Goal: Task Accomplishment & Management: Manage account settings

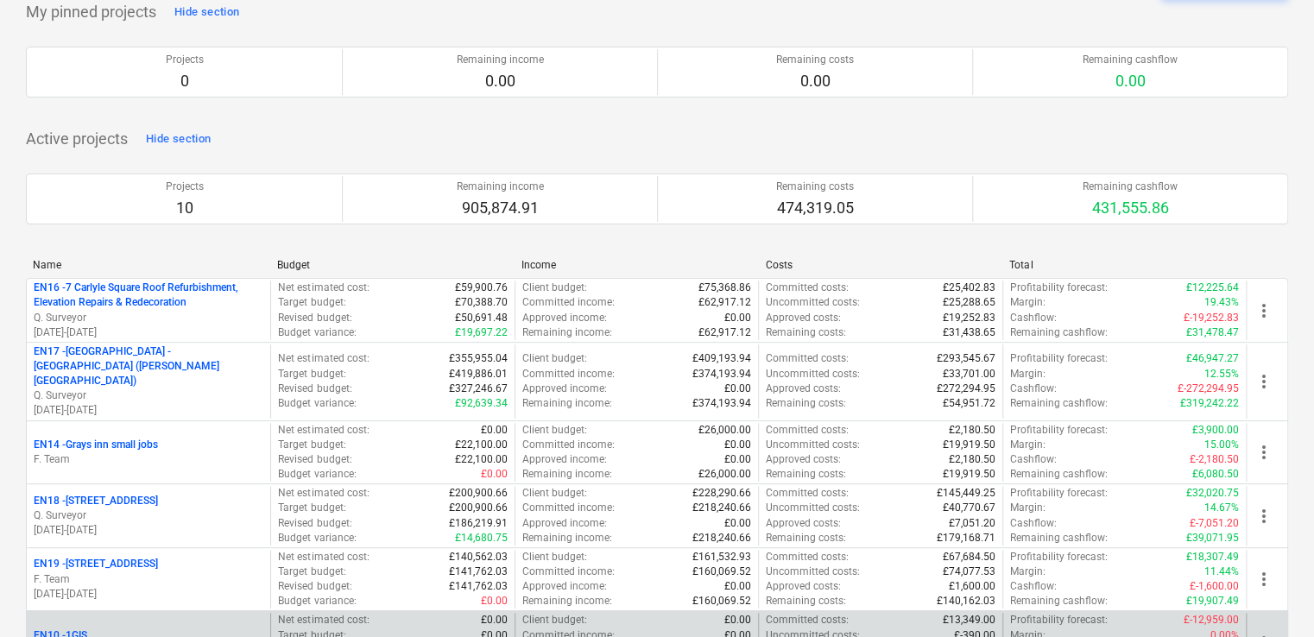
scroll to position [259, 0]
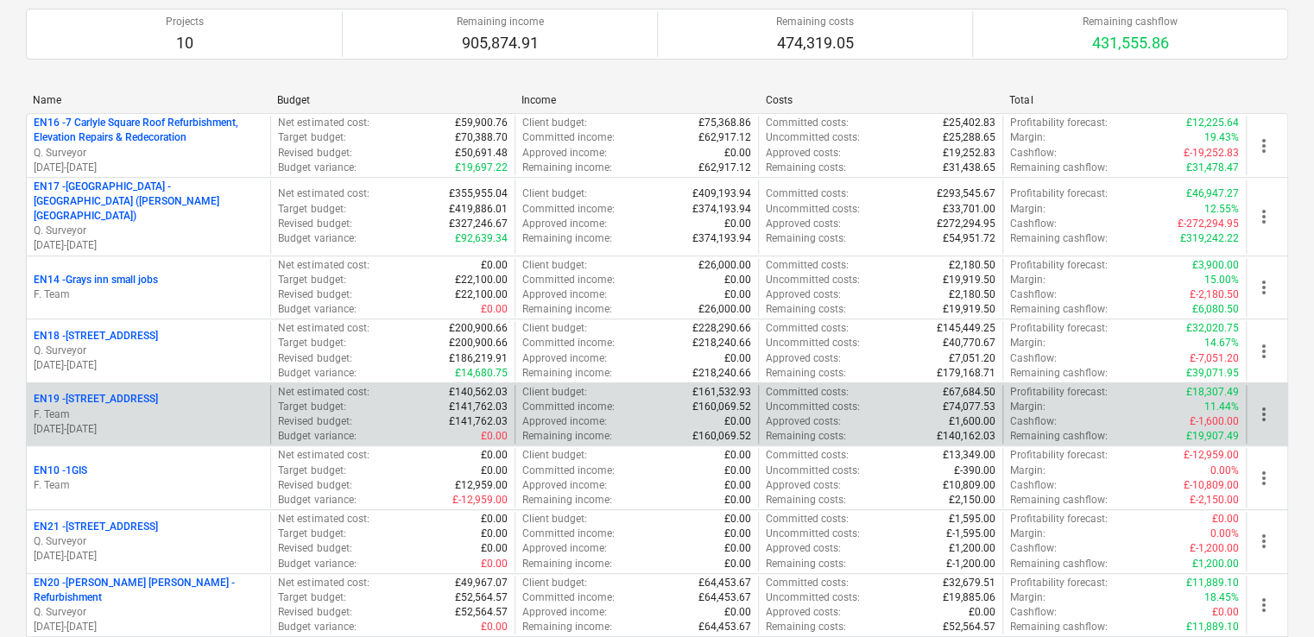
click at [119, 392] on p "EN19 - [STREET_ADDRESS]" at bounding box center [96, 399] width 124 height 15
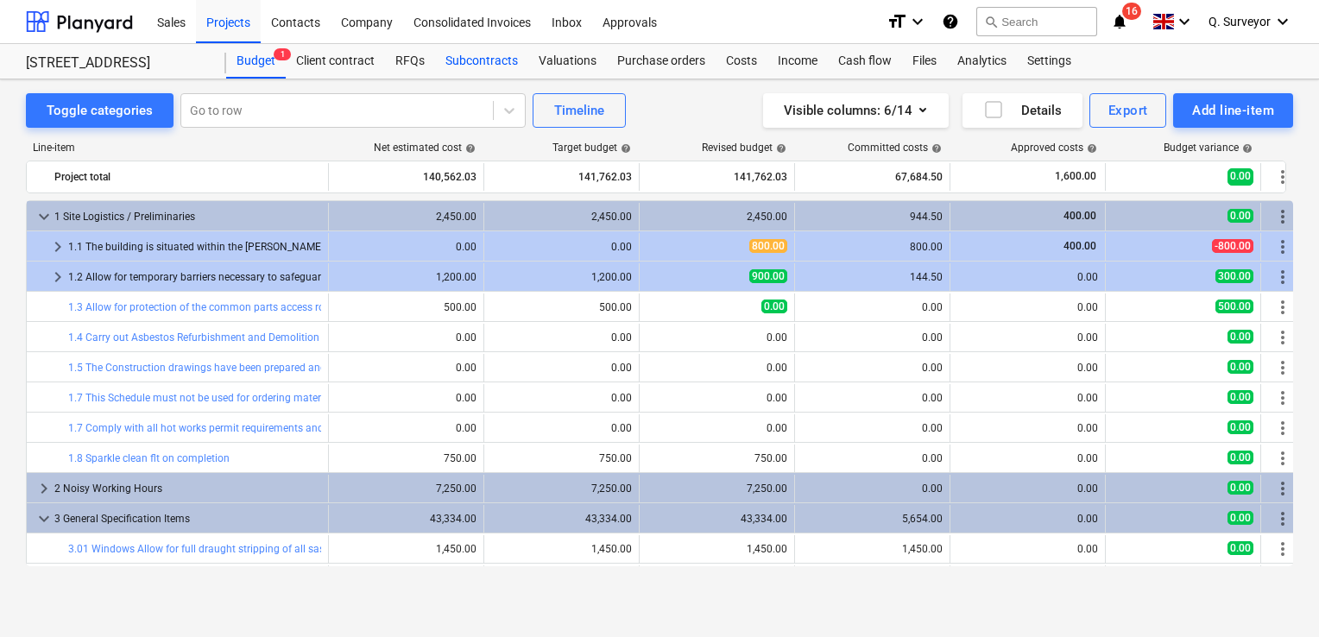
click at [509, 72] on div "Subcontracts" at bounding box center [481, 61] width 93 height 35
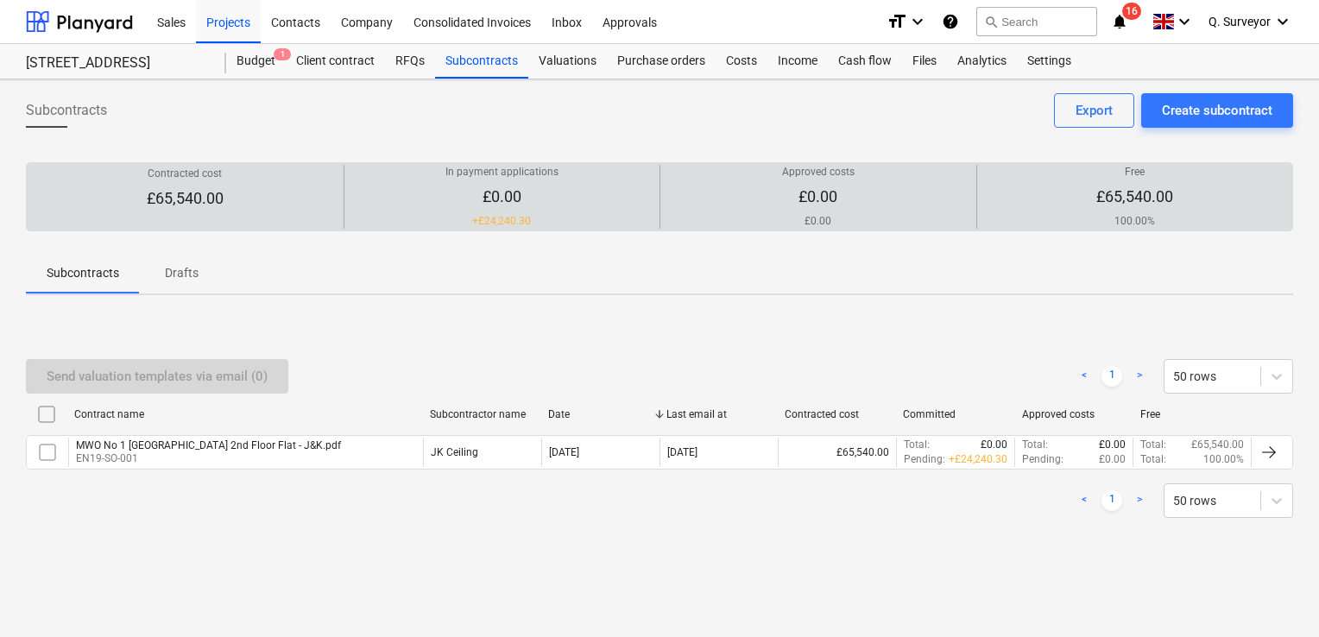
click at [533, 200] on p "£0.00" at bounding box center [502, 197] width 113 height 21
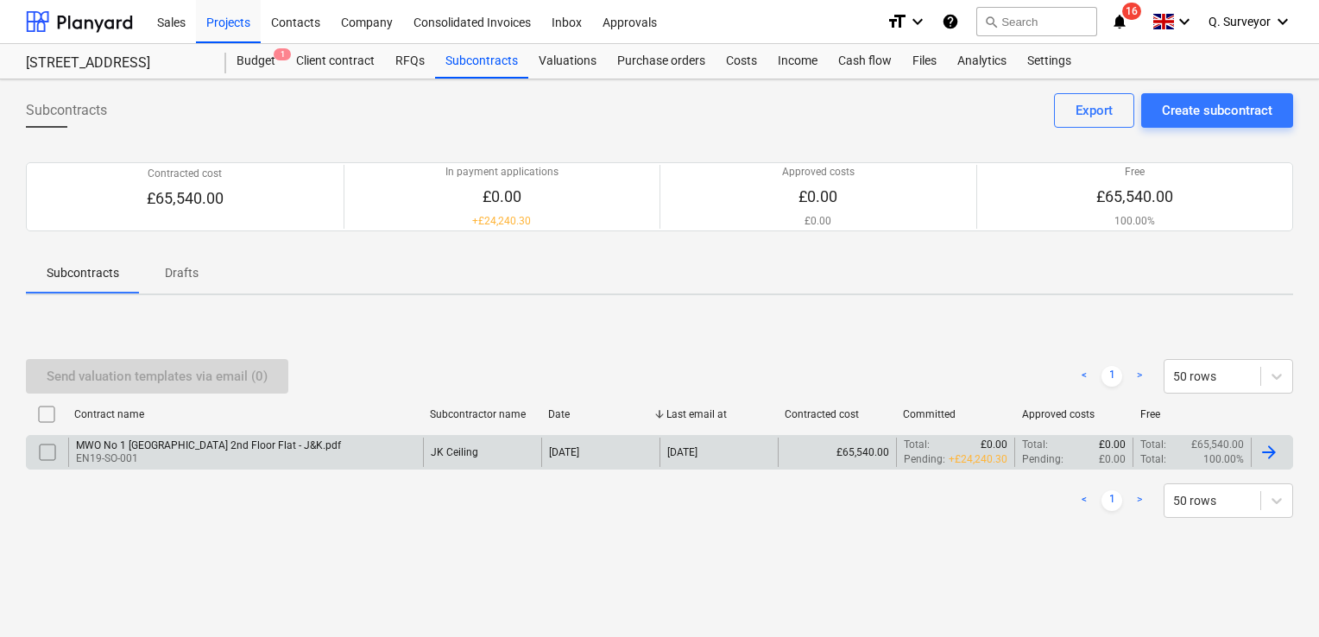
click at [140, 453] on p "EN19-SO-001" at bounding box center [208, 459] width 265 height 15
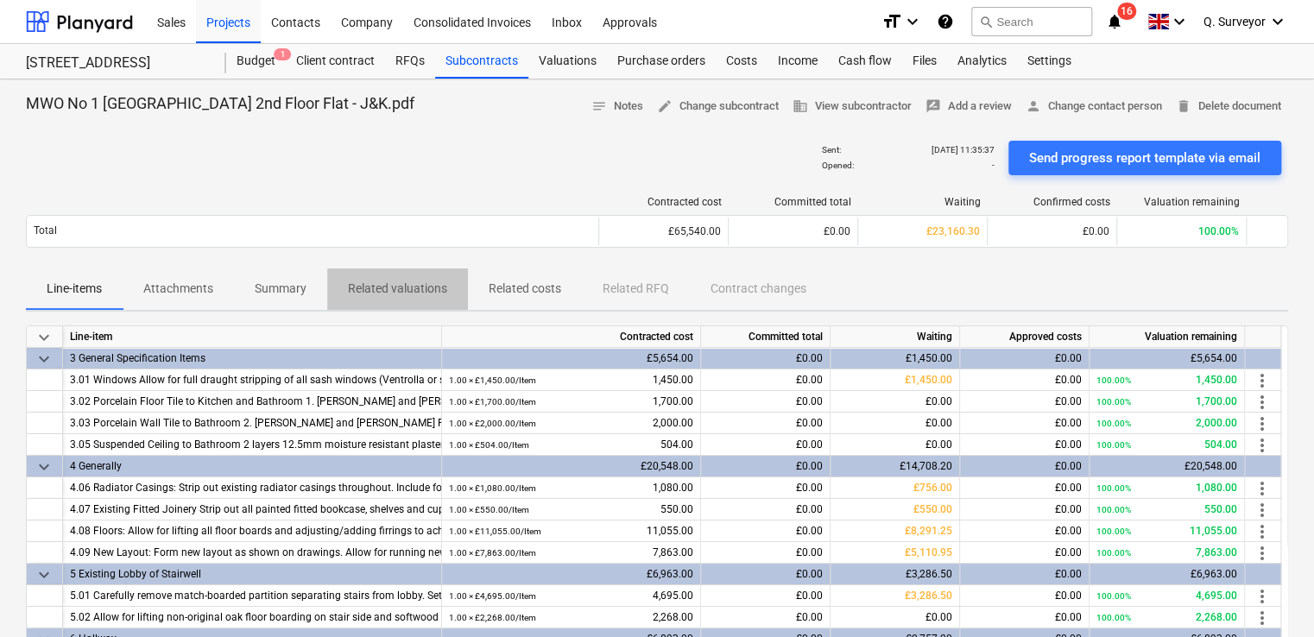
click at [427, 288] on p "Related valuations" at bounding box center [397, 289] width 99 height 18
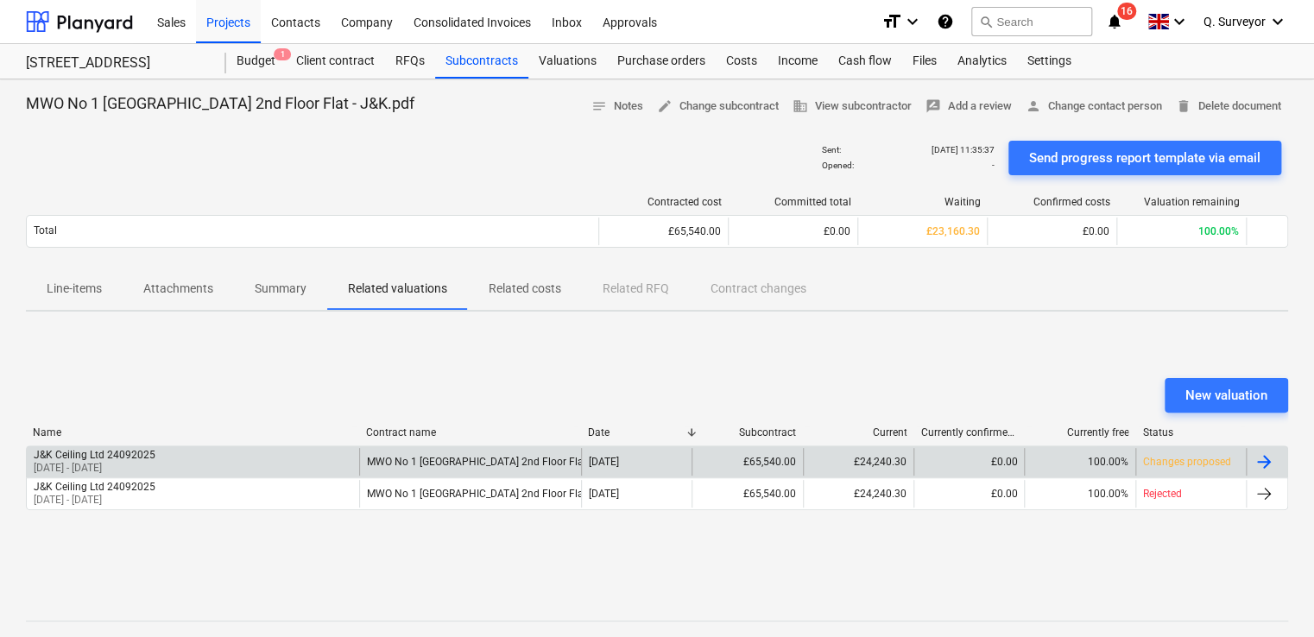
click at [1268, 470] on div at bounding box center [1264, 462] width 21 height 21
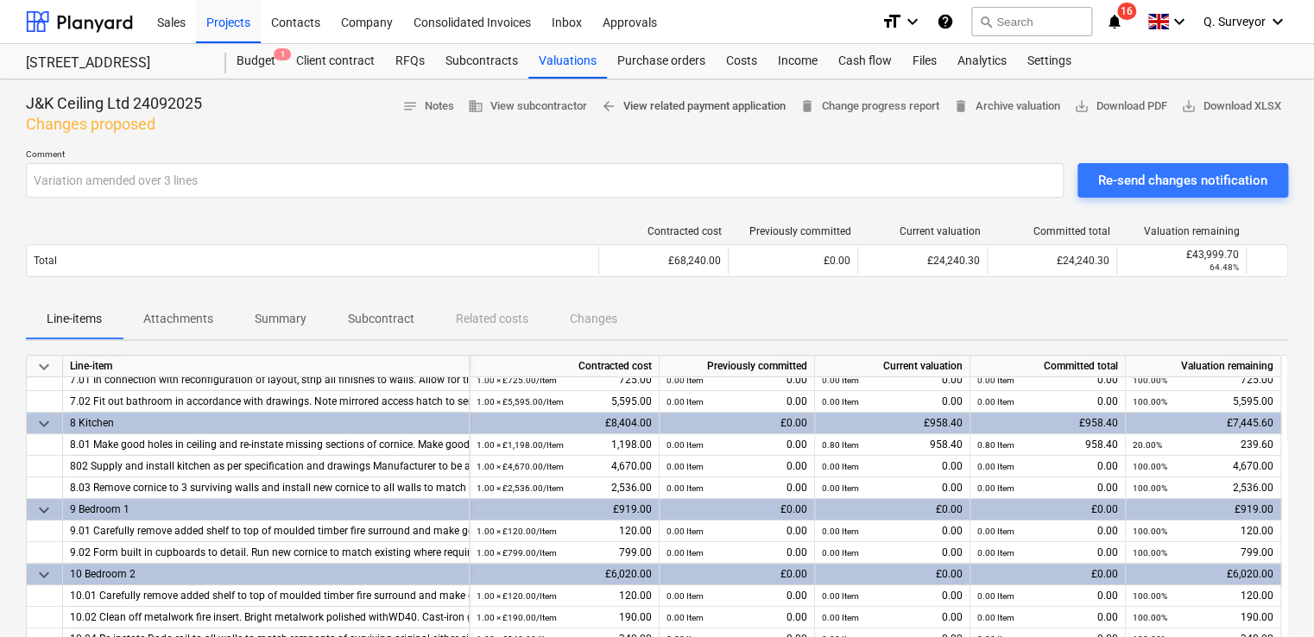
click at [648, 106] on span "arrow_back View related payment application" at bounding box center [693, 107] width 185 height 20
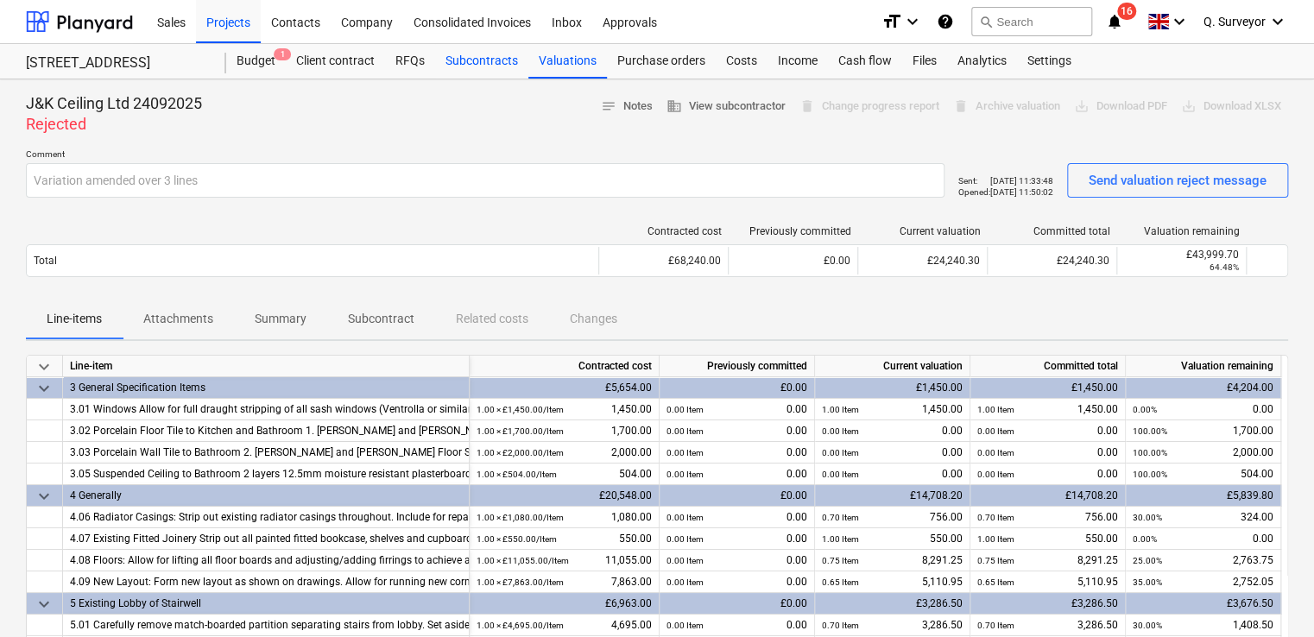
click at [506, 69] on div "Subcontracts" at bounding box center [481, 61] width 93 height 35
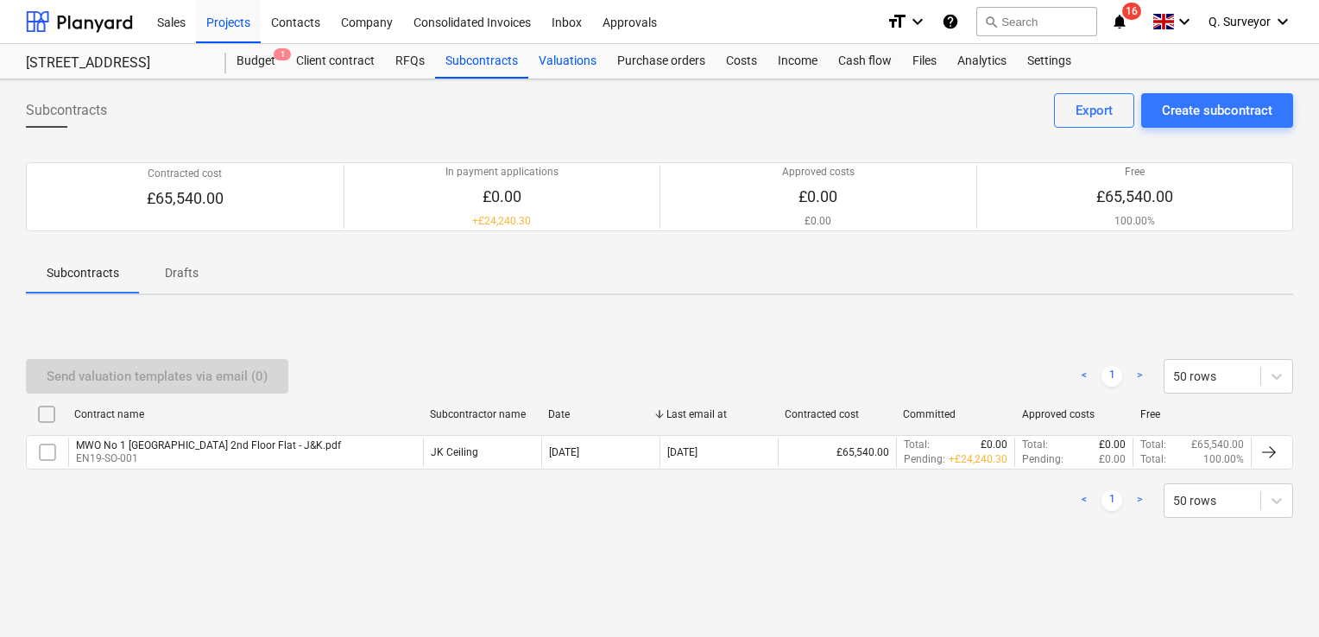
click at [570, 71] on div "Valuations" at bounding box center [567, 61] width 79 height 35
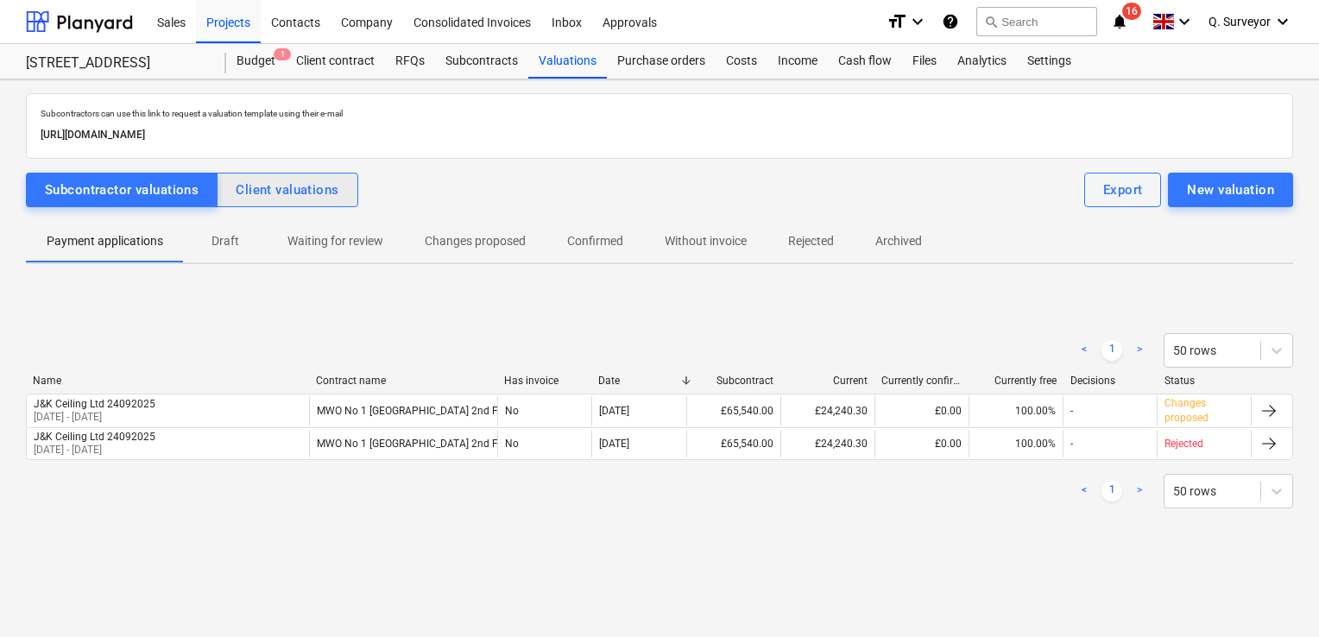
click at [323, 192] on div "Client valuations" at bounding box center [287, 190] width 103 height 22
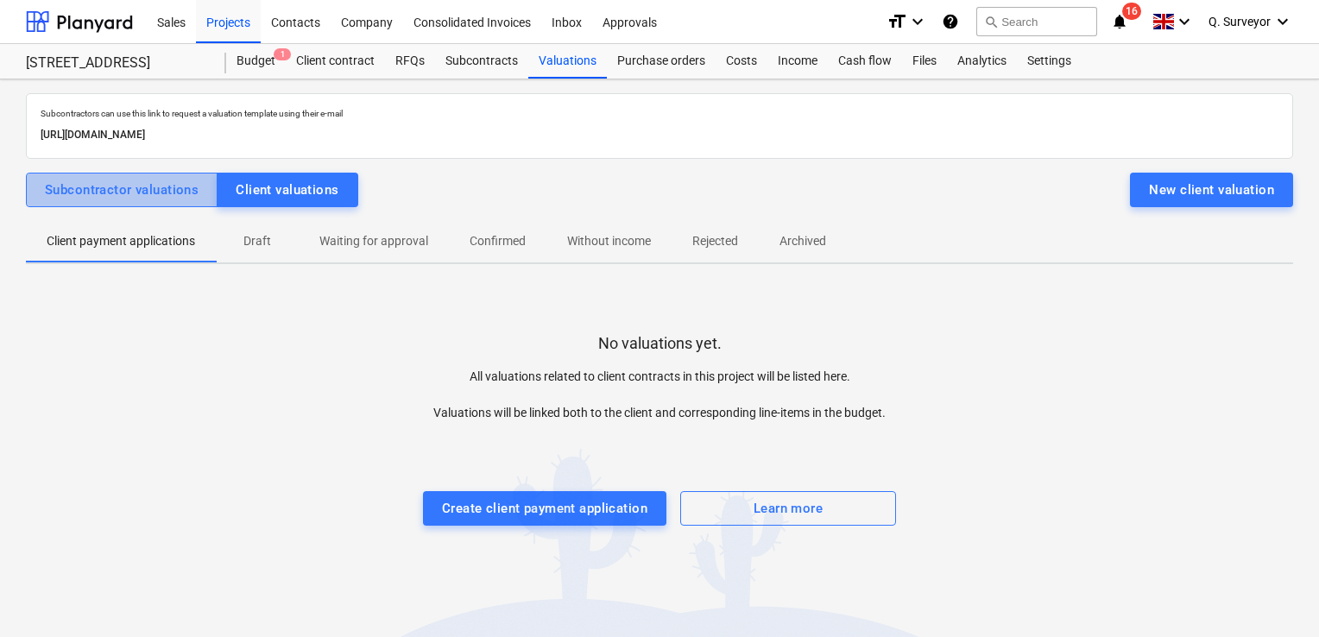
click at [181, 187] on div "Subcontractor valuations" at bounding box center [122, 190] width 154 height 22
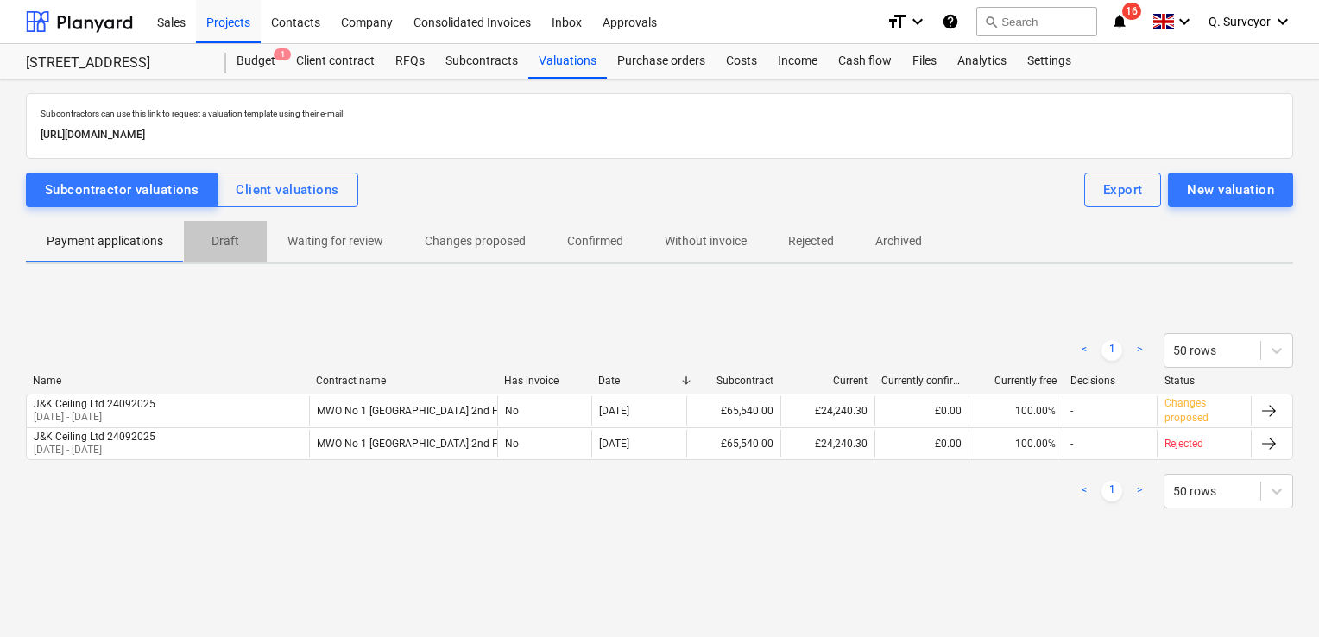
click at [231, 245] on p "Draft" at bounding box center [225, 241] width 41 height 18
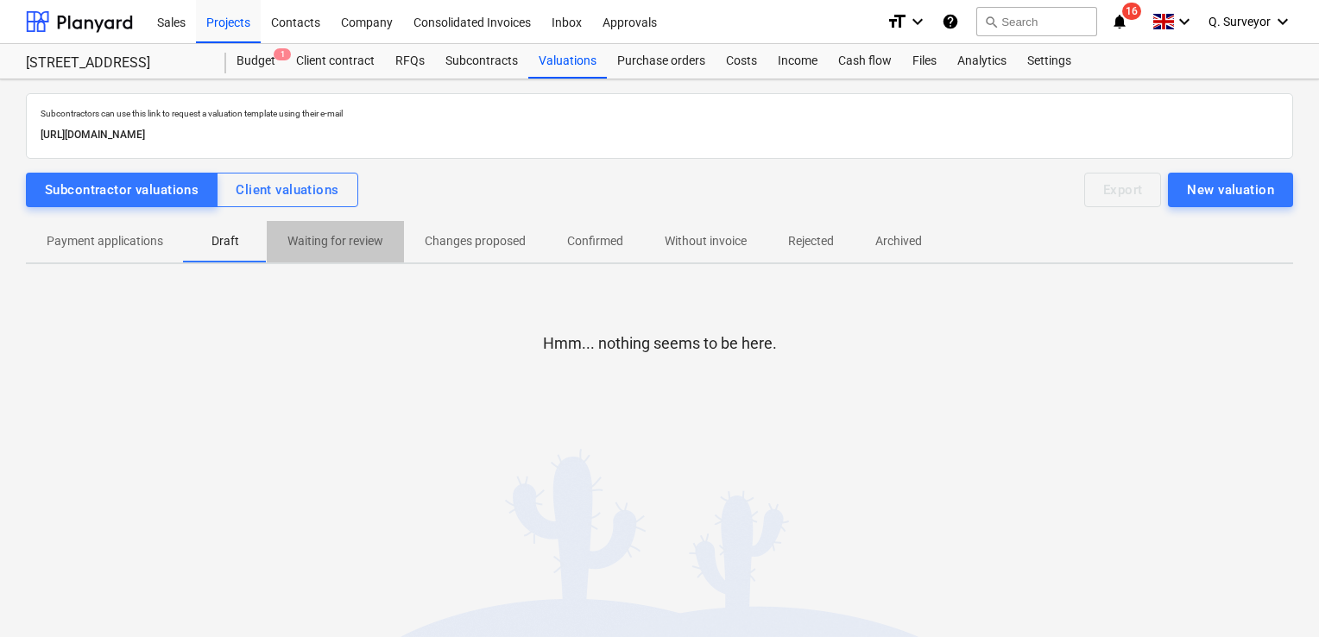
click at [356, 242] on p "Waiting for review" at bounding box center [336, 241] width 96 height 18
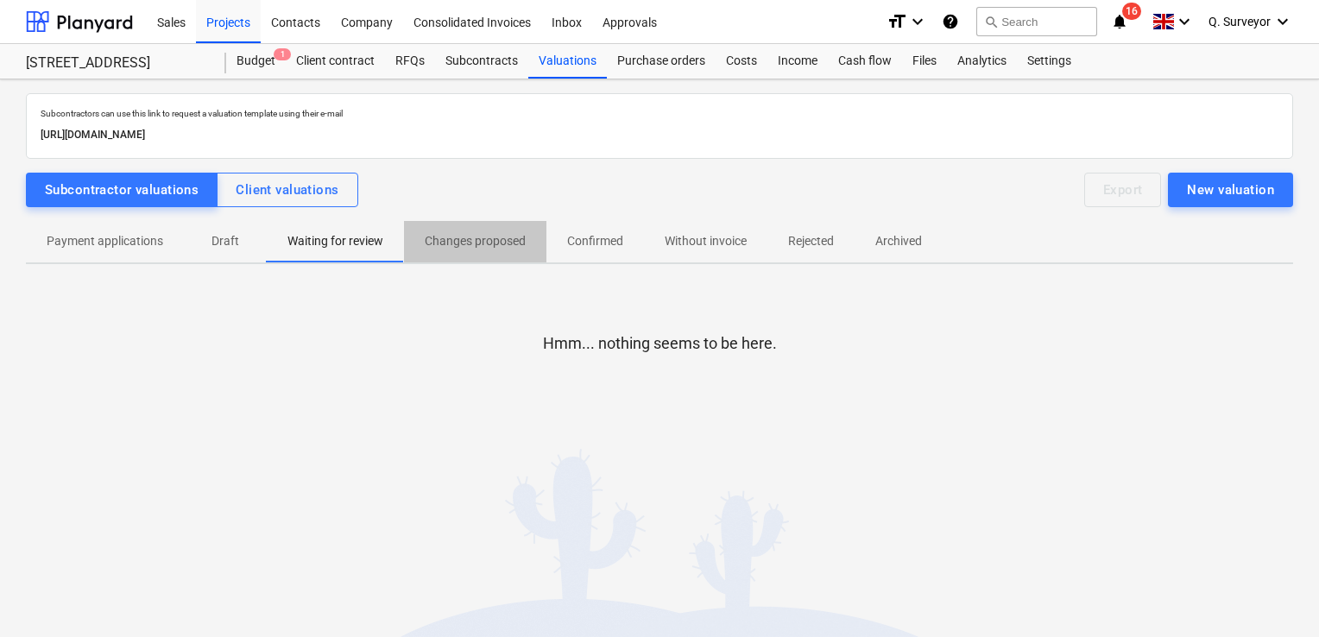
click at [487, 240] on p "Changes proposed" at bounding box center [475, 241] width 101 height 18
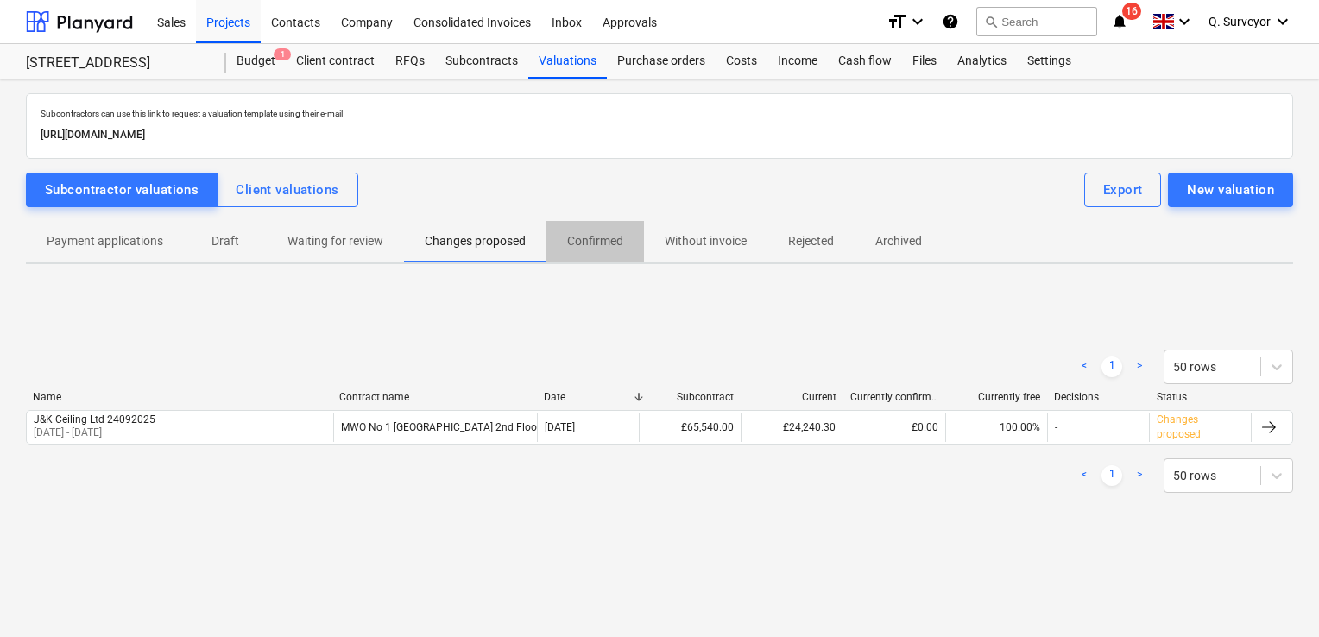
click at [618, 241] on p "Confirmed" at bounding box center [595, 241] width 56 height 18
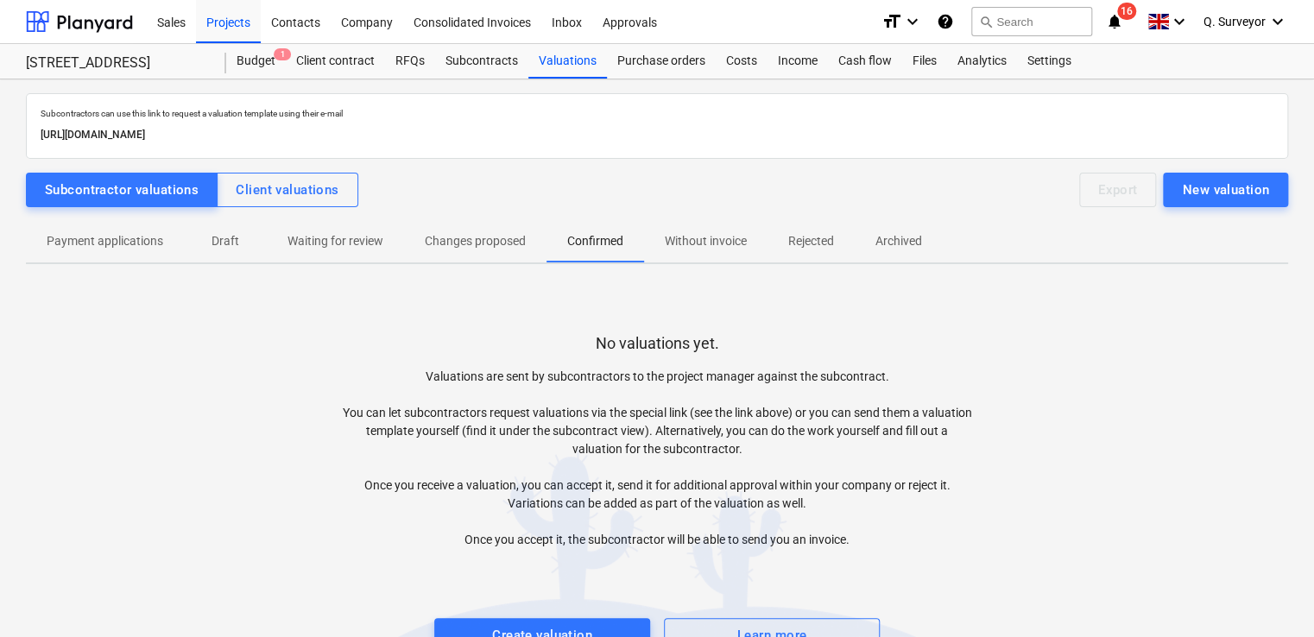
click at [507, 256] on button "Changes proposed" at bounding box center [475, 241] width 142 height 41
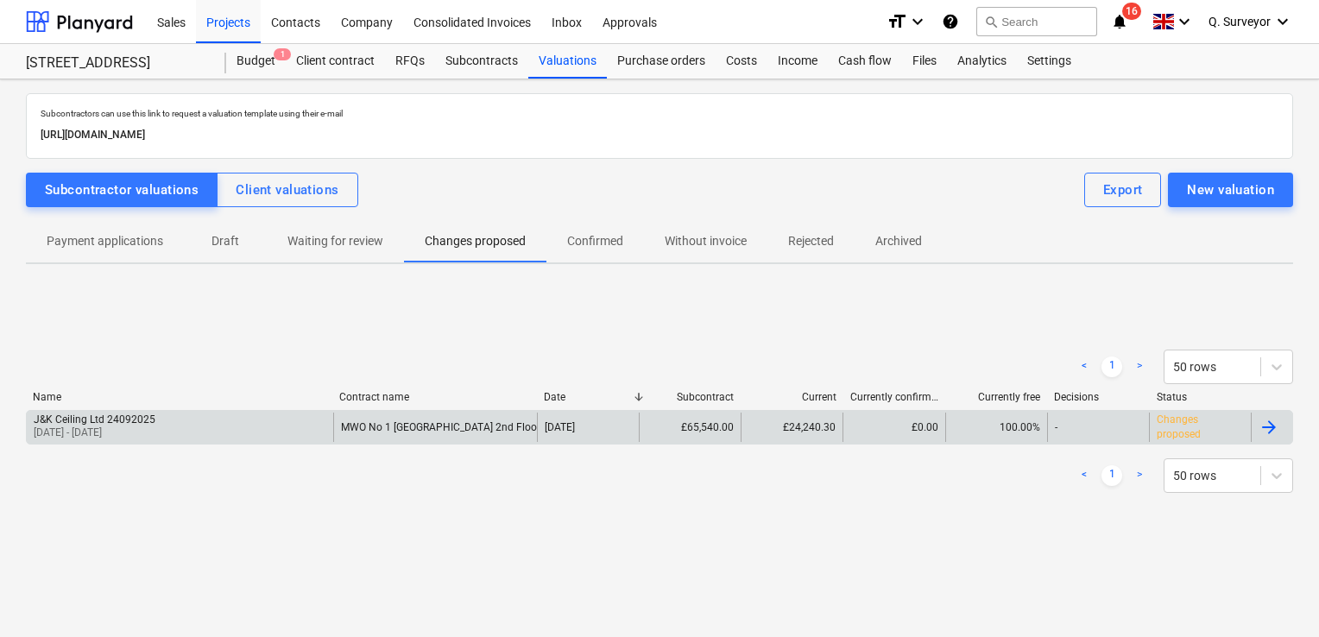
click at [218, 413] on div "J&K Ceiling Ltd 24092025 [DATE] - [DATE]" at bounding box center [180, 427] width 307 height 29
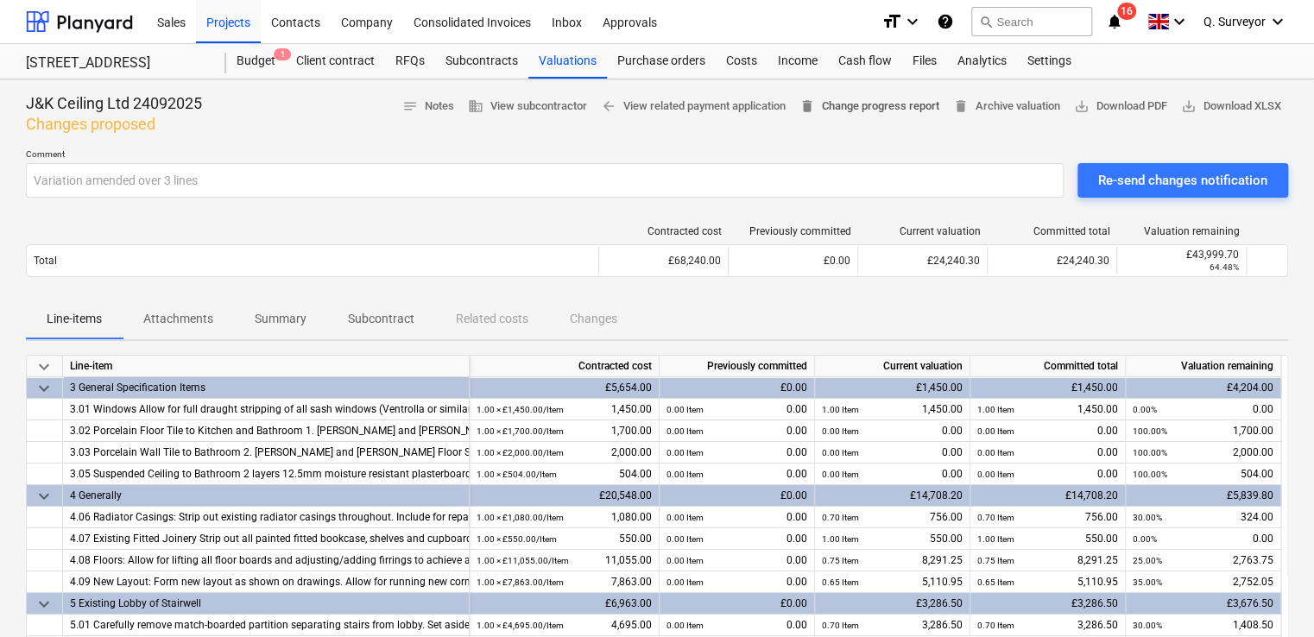
click at [874, 112] on span "delete Change progress report" at bounding box center [870, 107] width 140 height 20
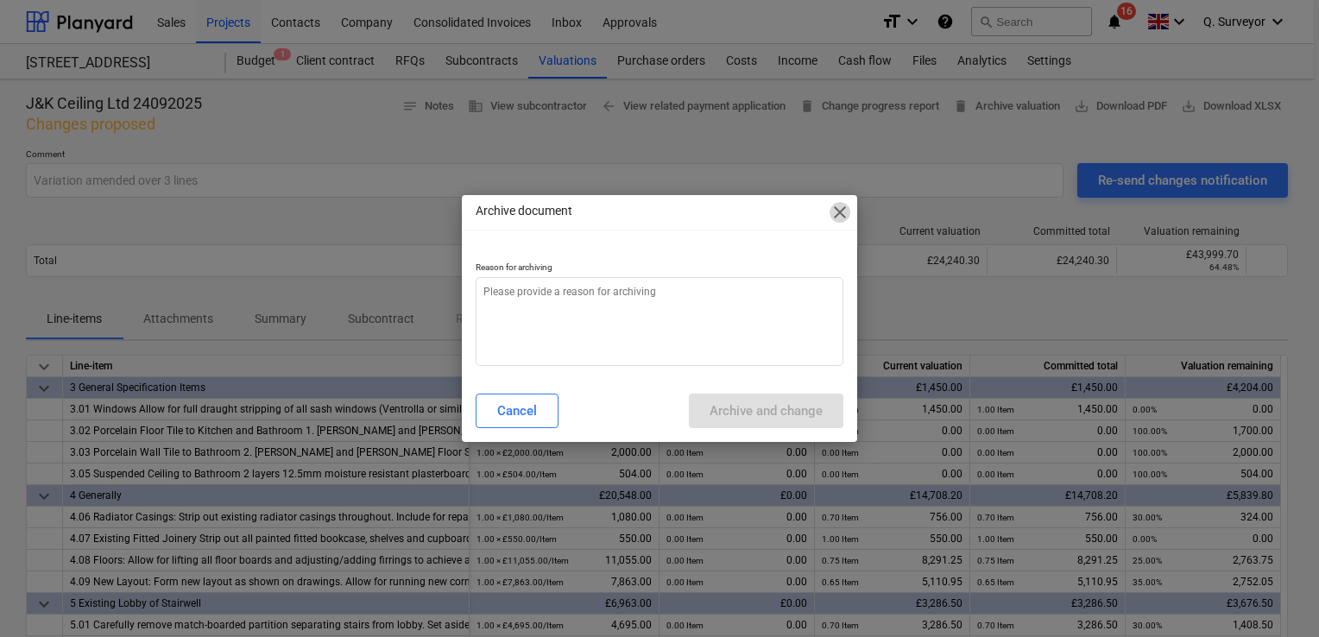
click at [839, 206] on span "close" at bounding box center [840, 212] width 21 height 21
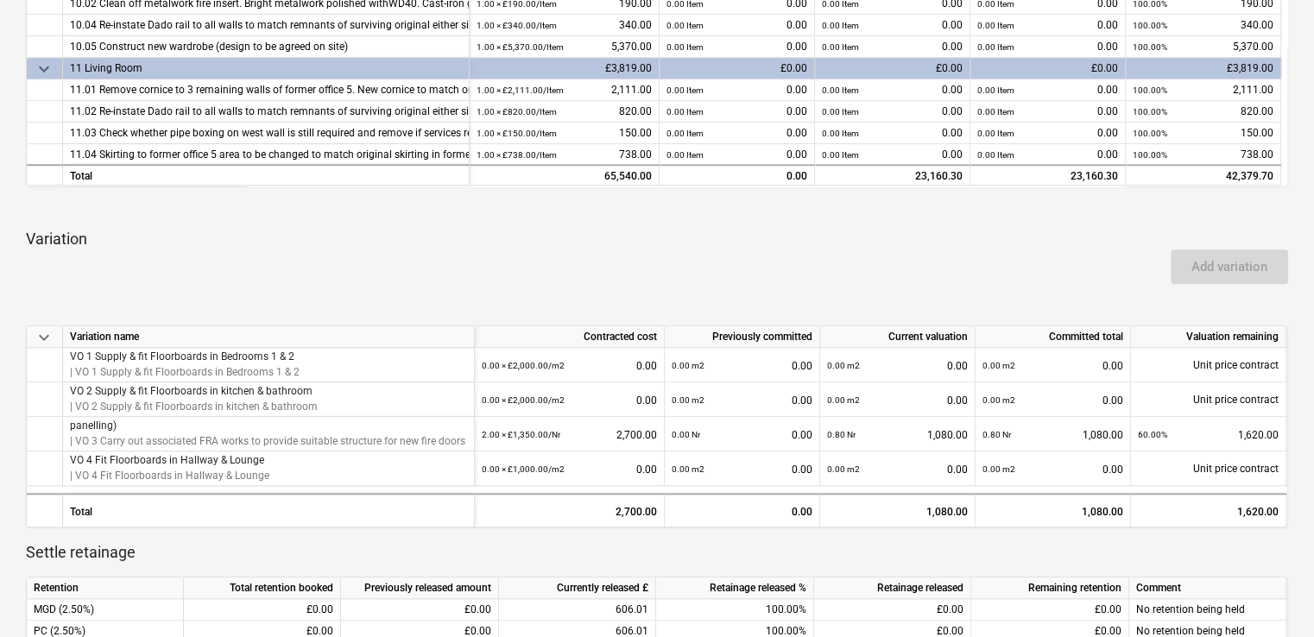
scroll to position [709, 0]
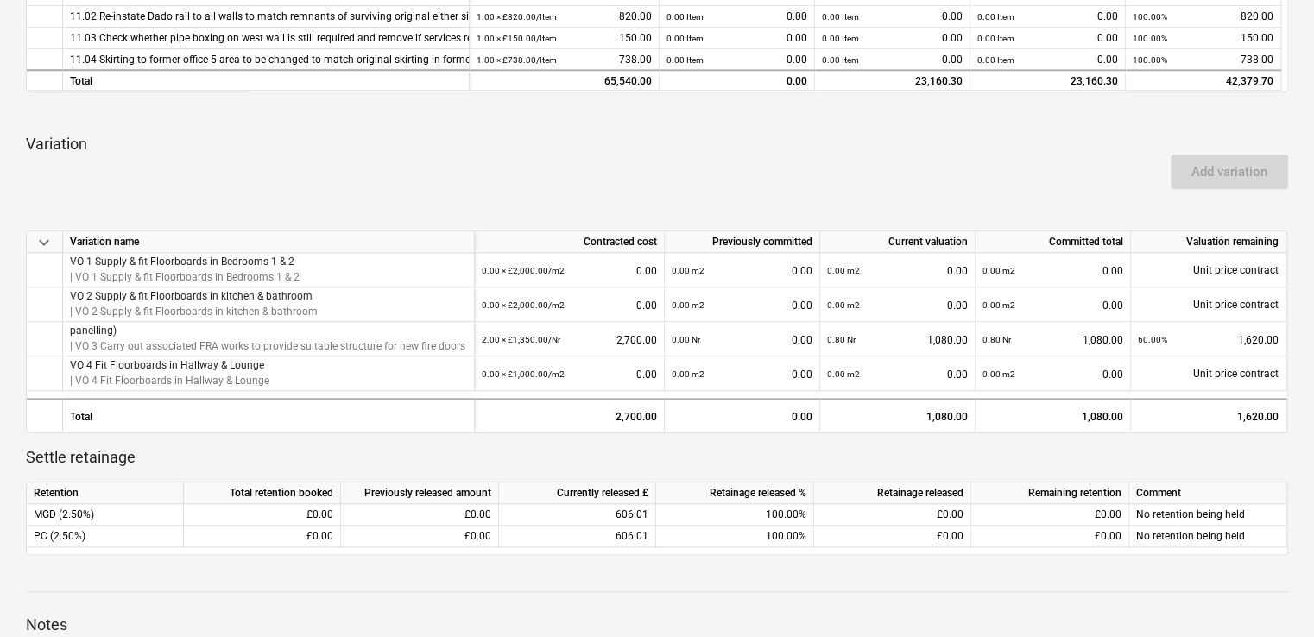
click at [1257, 176] on div "Add variation" at bounding box center [1229, 172] width 131 height 48
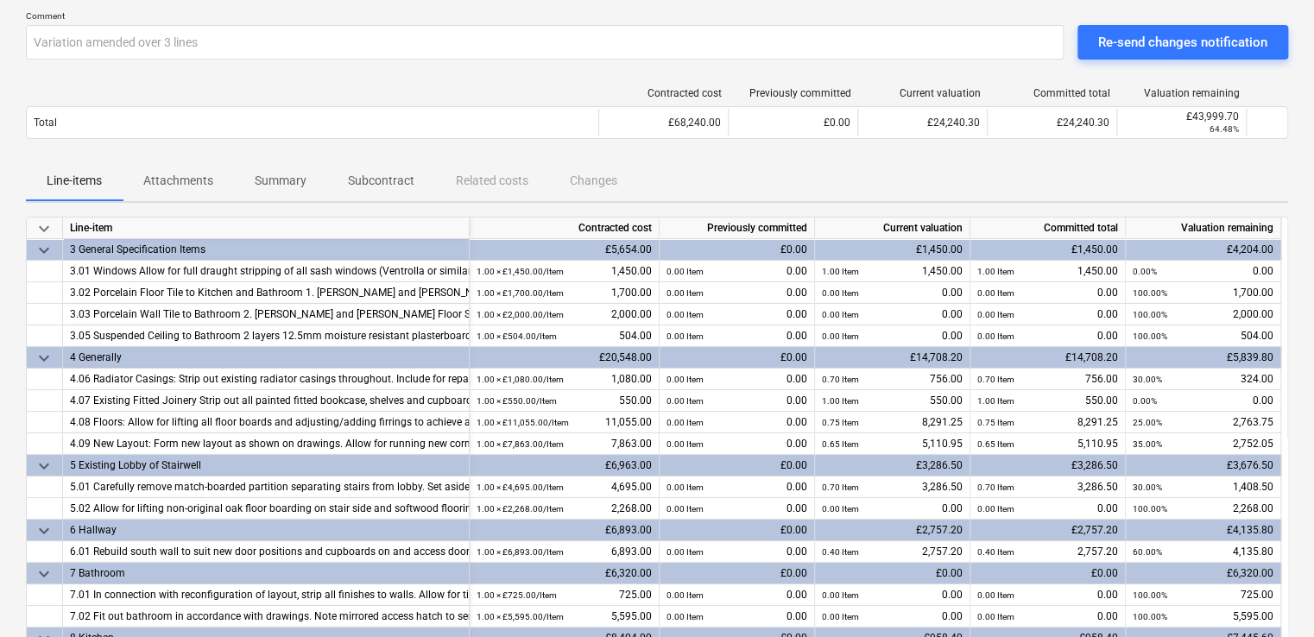
scroll to position [0, 0]
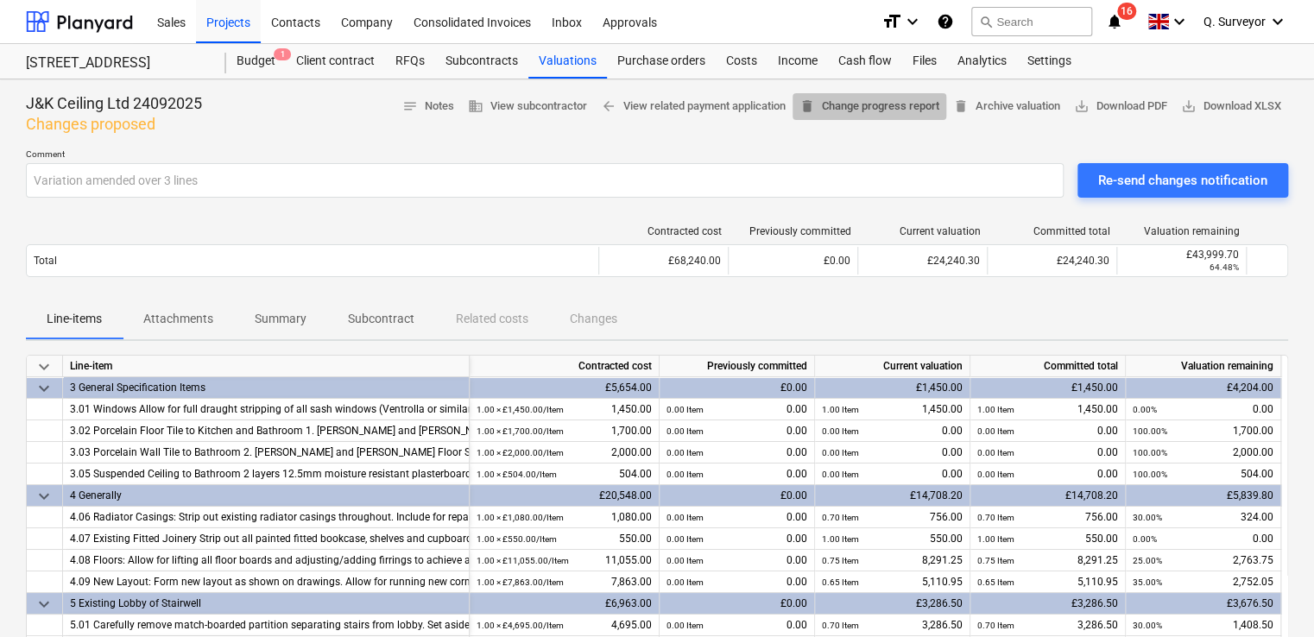
click at [860, 102] on span "delete Change progress report" at bounding box center [870, 107] width 140 height 20
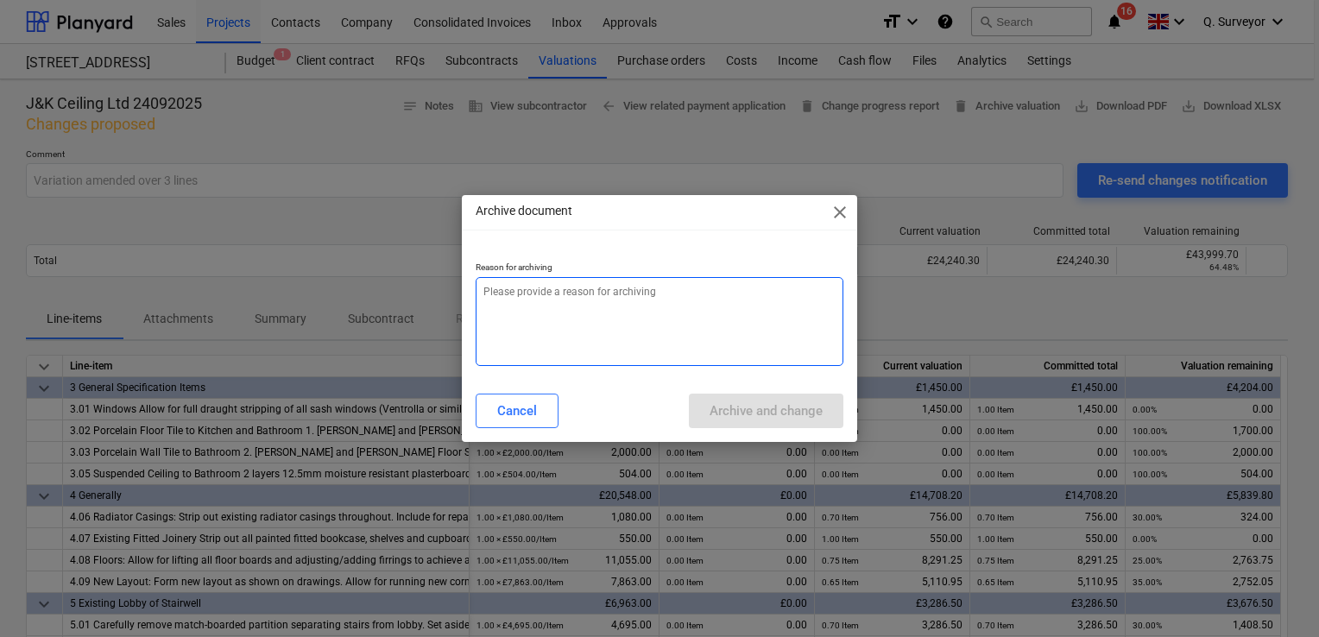
click at [555, 313] on textarea at bounding box center [660, 321] width 368 height 89
type textarea "x"
type textarea "v"
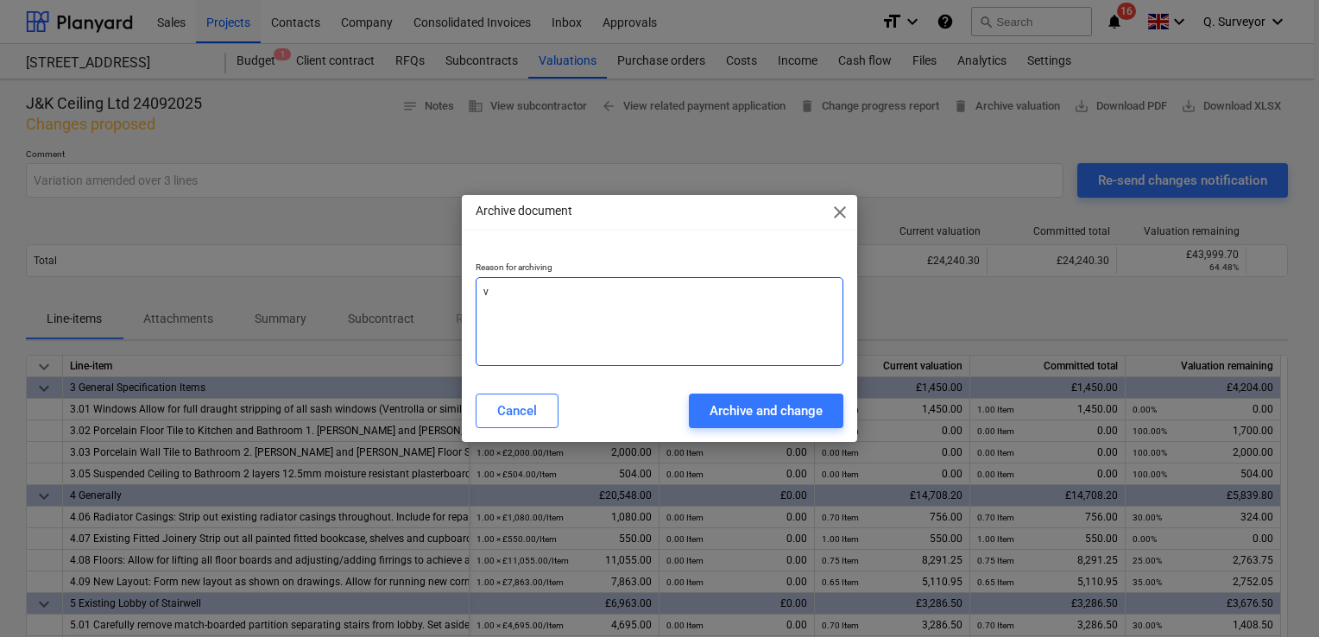
type textarea "x"
type textarea "va"
type textarea "x"
type textarea "vari"
type textarea "x"
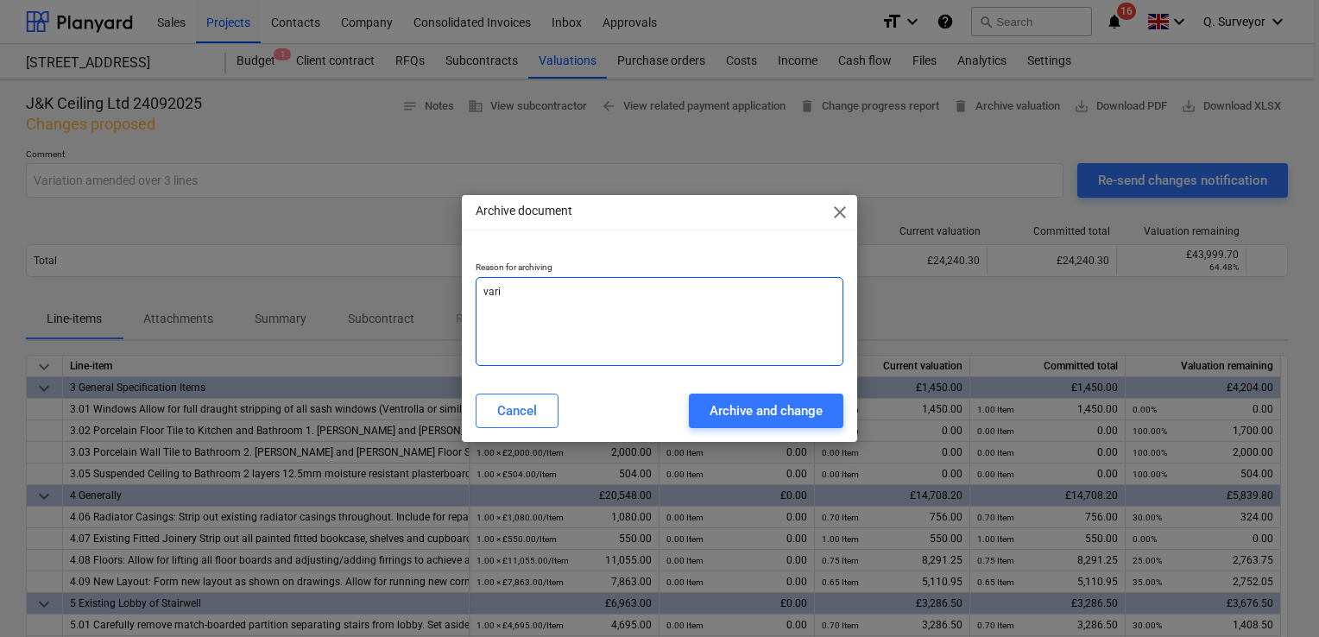
type textarea "varia"
type textarea "x"
type textarea "variat"
type textarea "x"
type textarea "variati"
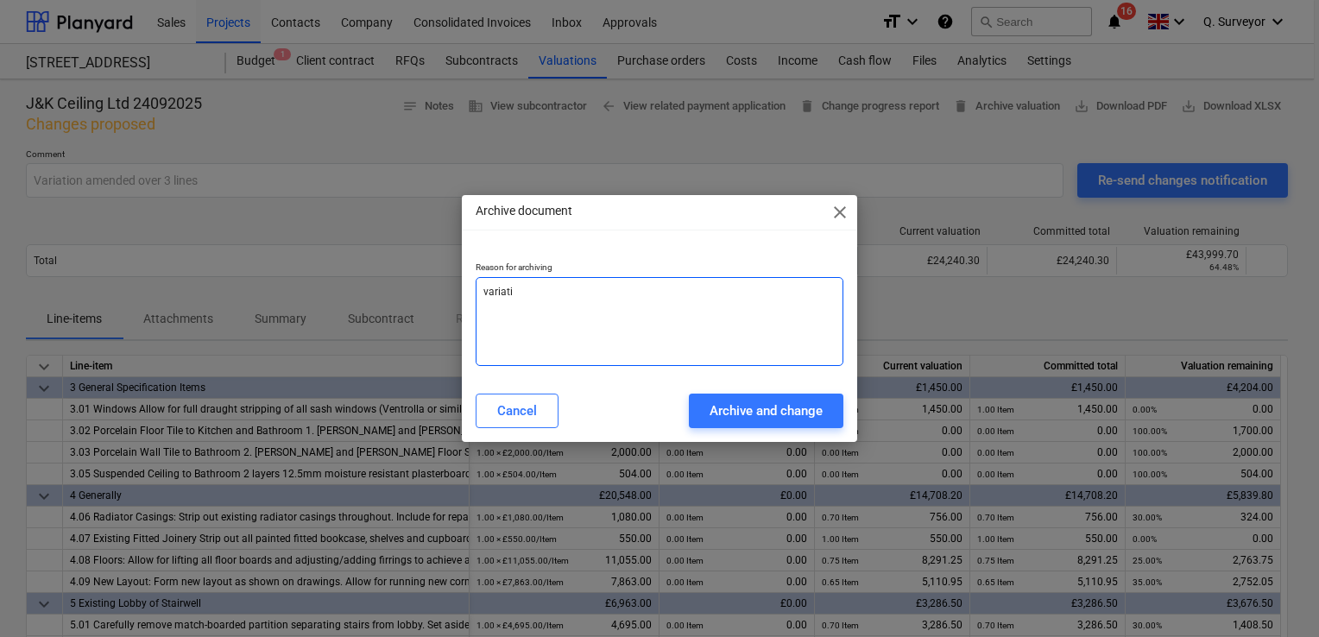
type textarea "x"
type textarea "variatio"
type textarea "x"
type textarea "variation"
type textarea "x"
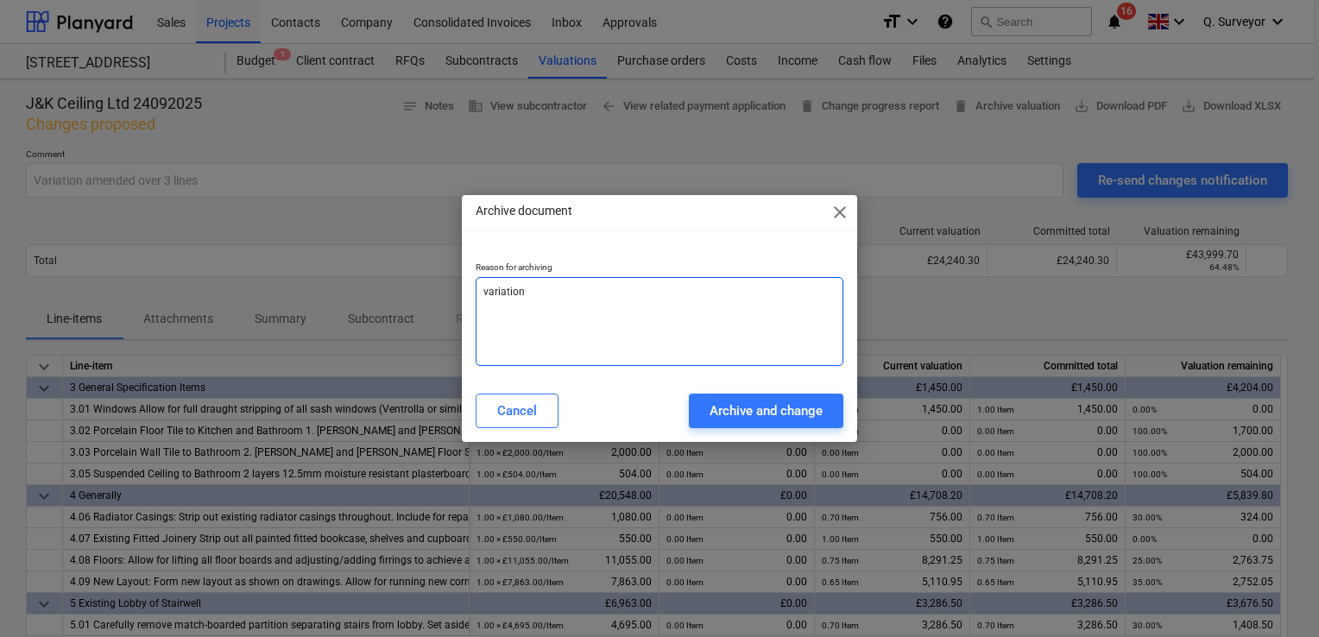
type textarea "variations"
type textarea "x"
type textarea "variations"
type textarea "x"
type textarea "variations t"
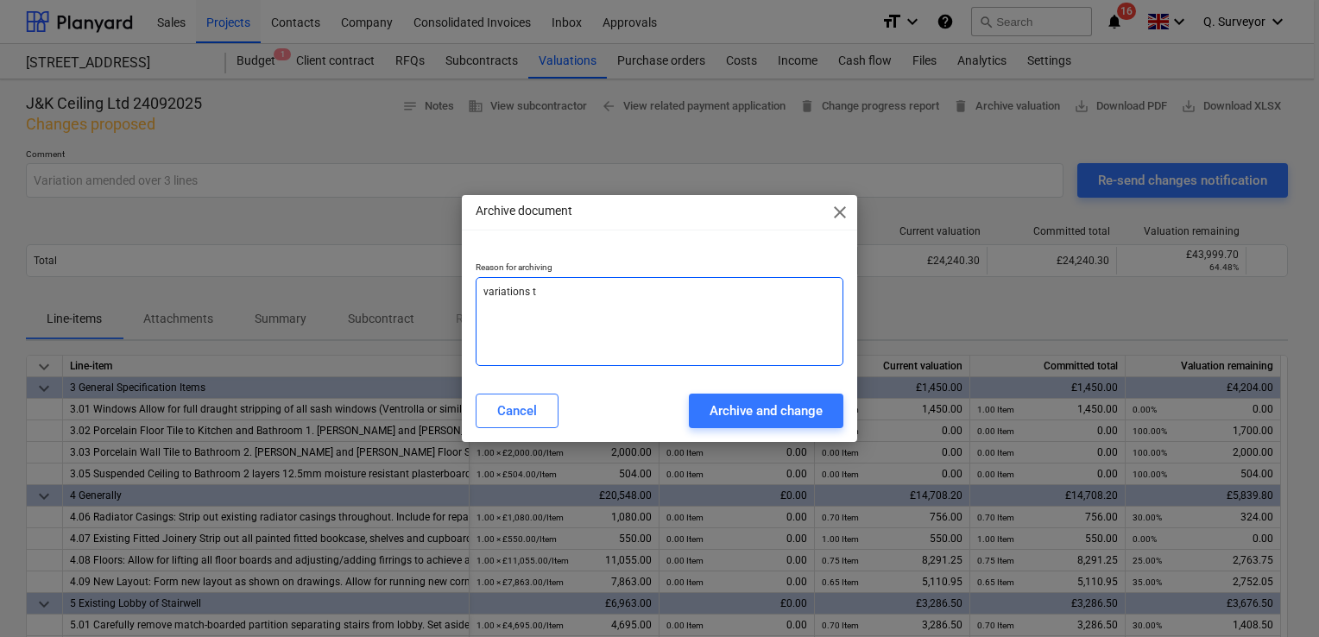
type textarea "x"
type textarea "variations to"
type textarea "x"
type textarea "variations to"
type textarea "x"
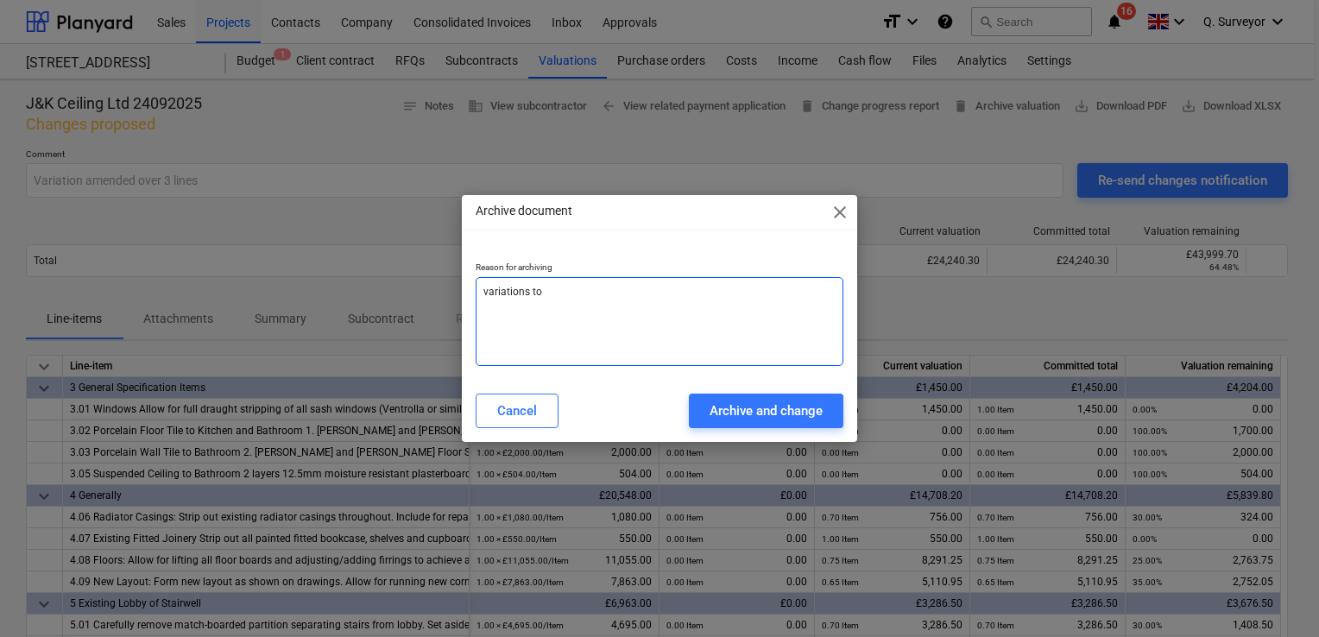
type textarea "variations to b"
type textarea "x"
type textarea "variations to be"
type textarea "x"
type textarea "variations to be"
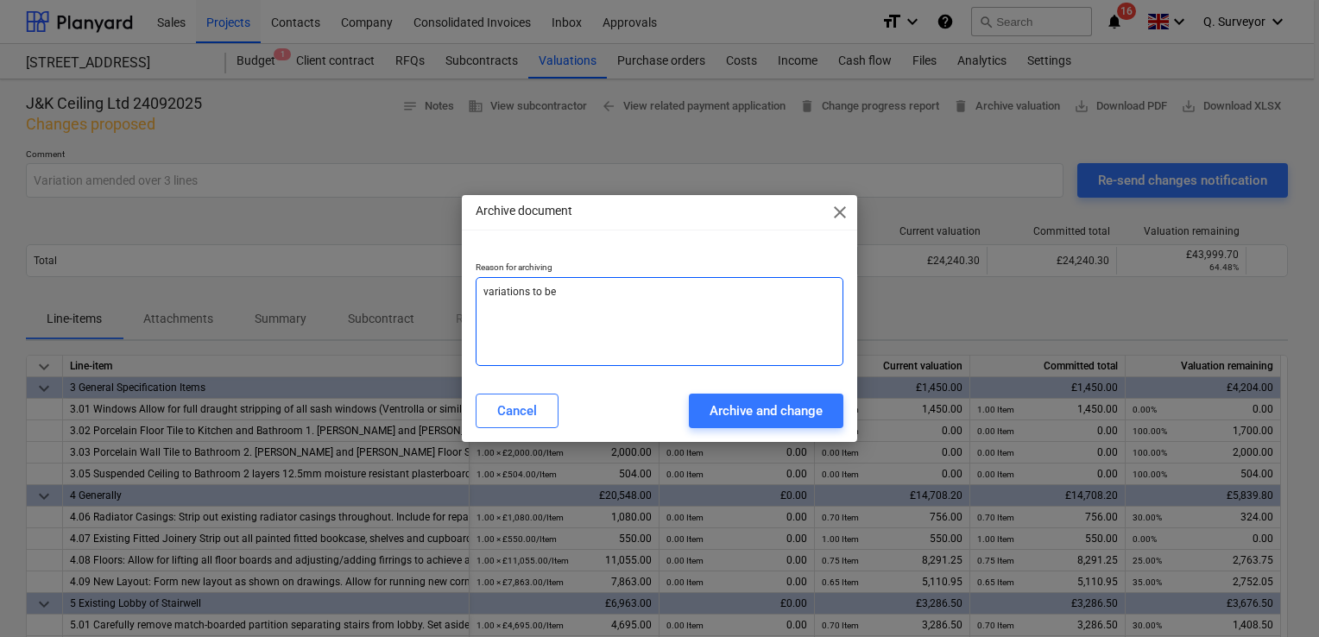
type textarea "x"
type textarea "variations to be r"
type textarea "x"
type textarea "variations to be re"
type textarea "x"
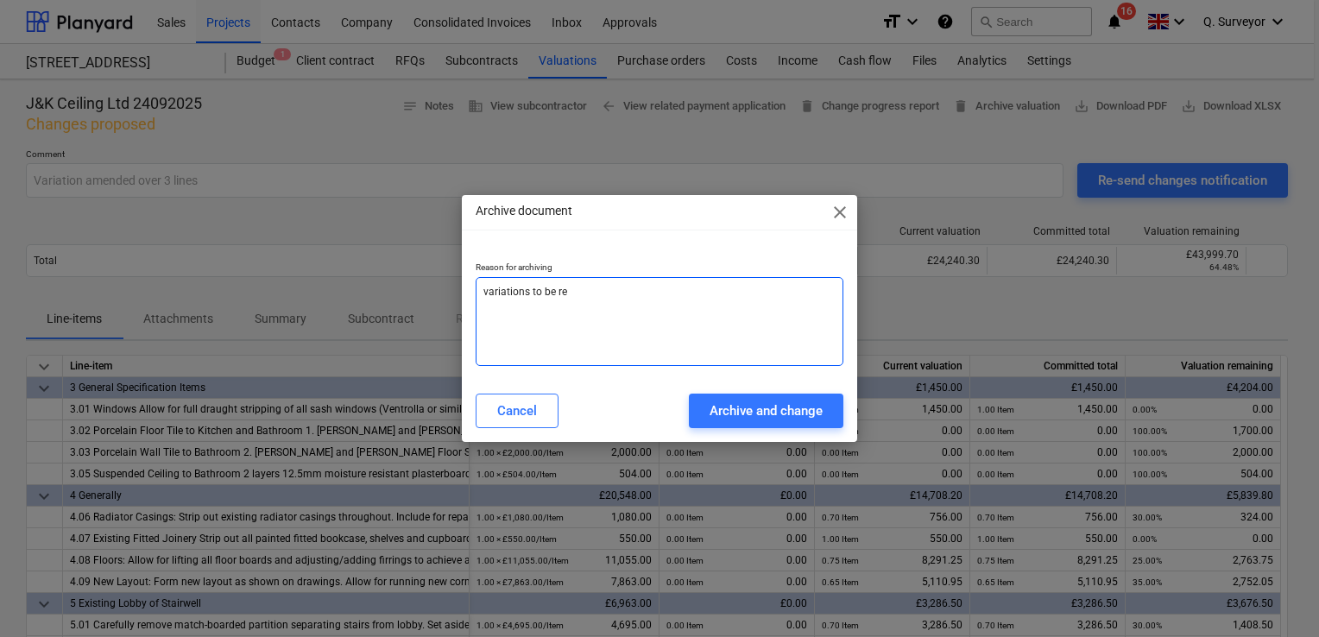
type textarea "variations to be rem"
type textarea "x"
type textarea "variations to be remo"
type textarea "x"
type textarea "variations to be remov"
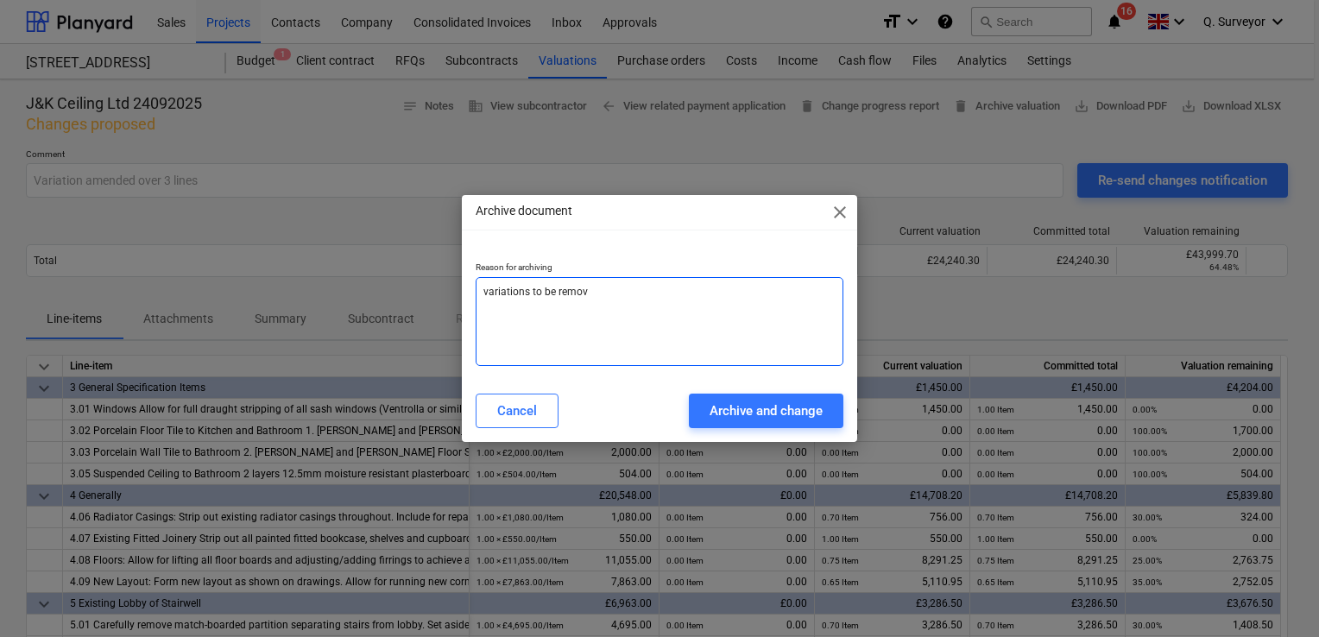
type textarea "x"
type textarea "variations to be remove"
type textarea "x"
type textarea "variations to be removed"
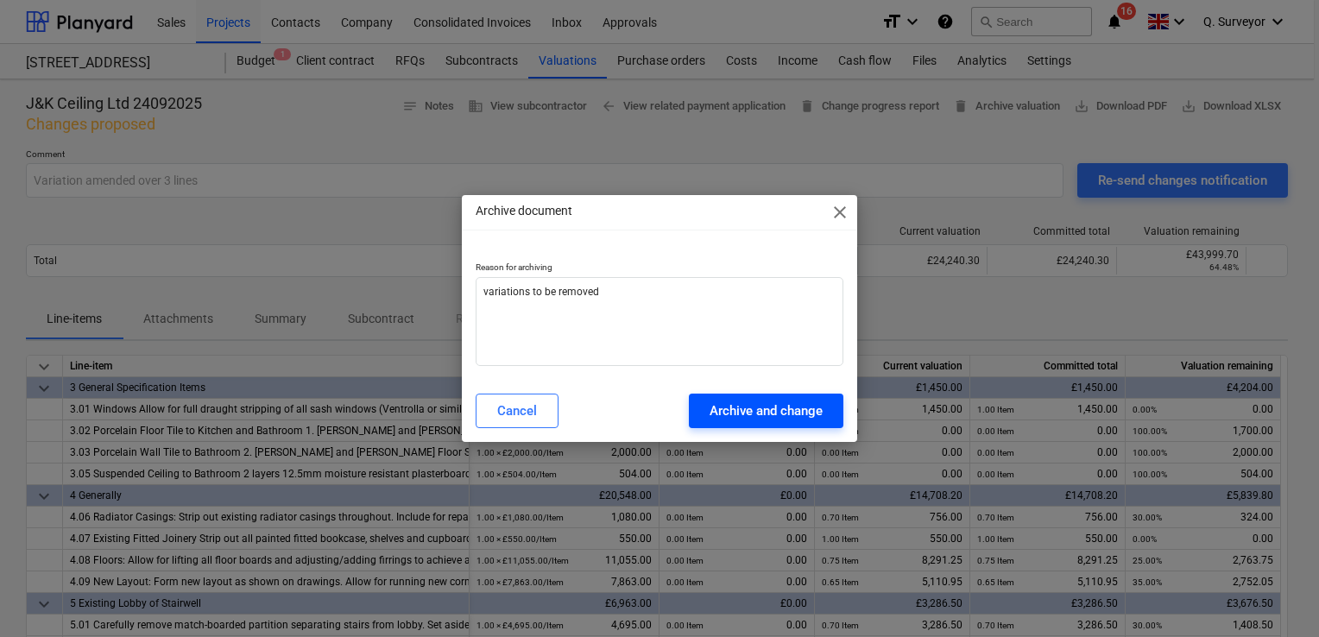
click at [737, 406] on div "Archive and change" at bounding box center [766, 411] width 113 height 22
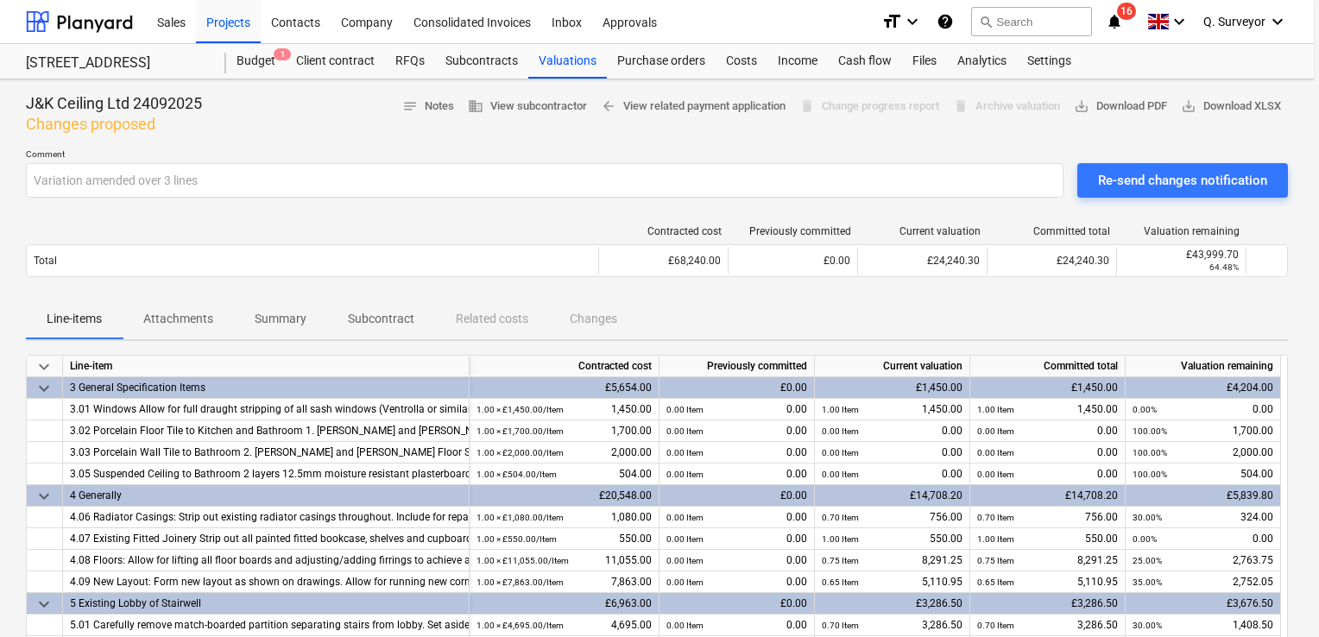
type textarea "x"
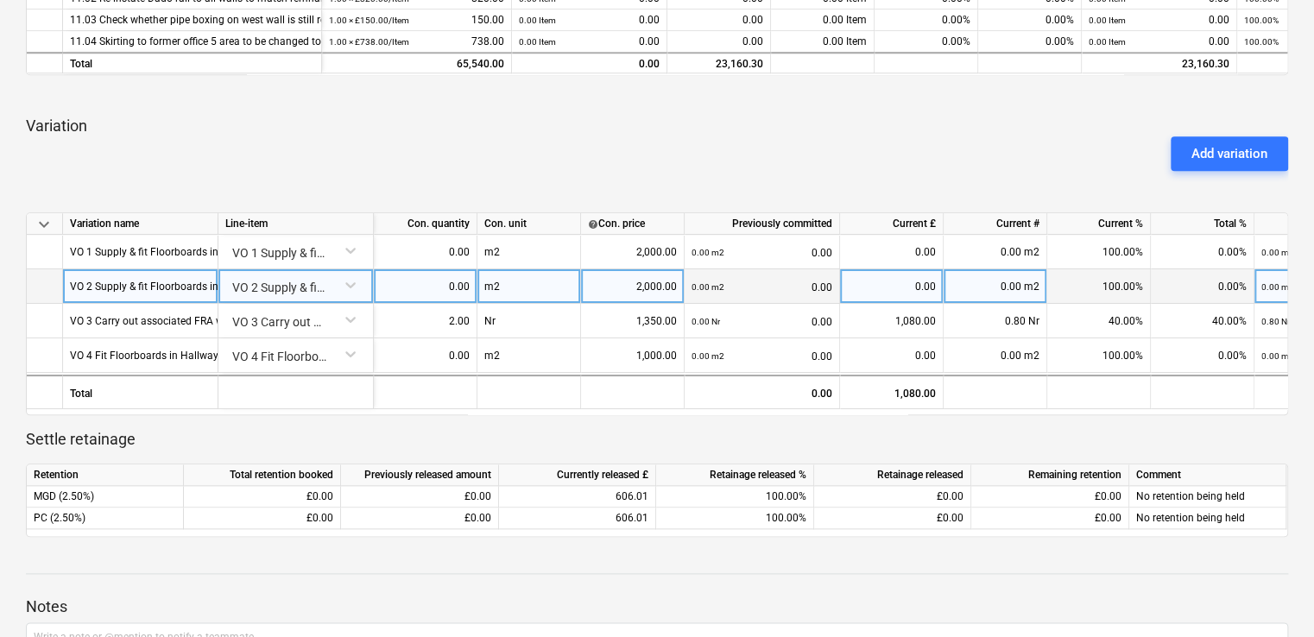
scroll to position [608, 0]
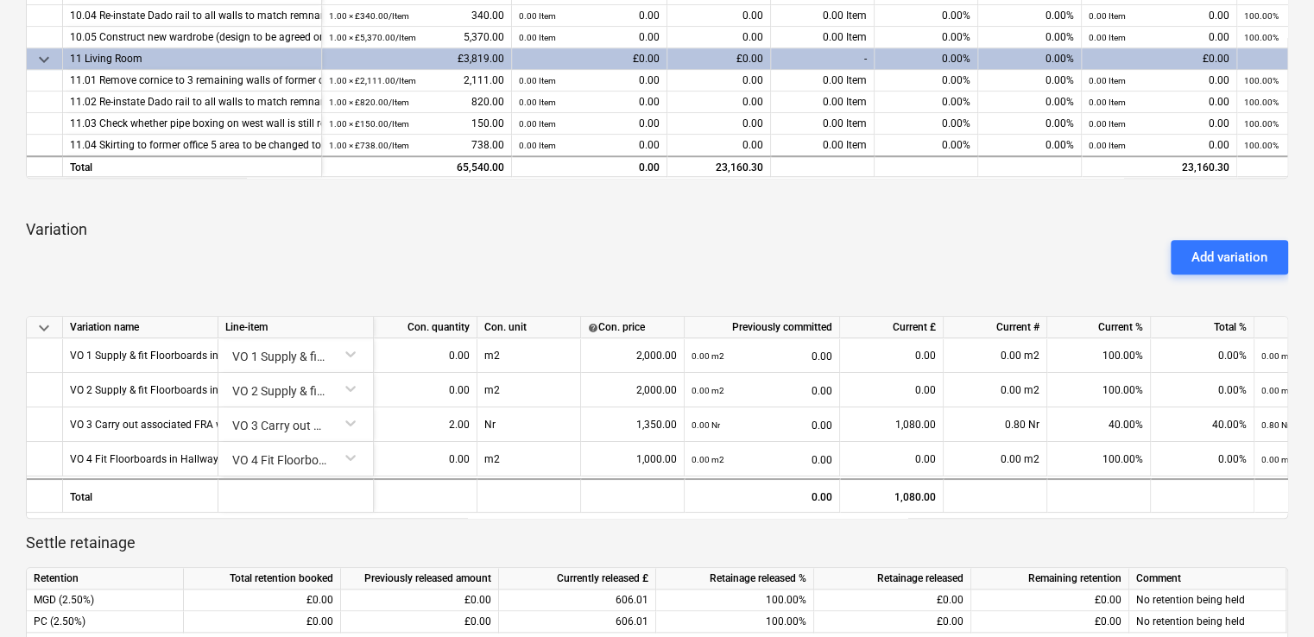
drag, startPoint x: 1021, startPoint y: 522, endPoint x: 1218, endPoint y: 522, distance: 196.9
click at [1230, 522] on div "keyboard_arrow_down Line-item Contracted cost Previously committed Current £ Cu…" at bounding box center [657, 186] width 1262 height 908
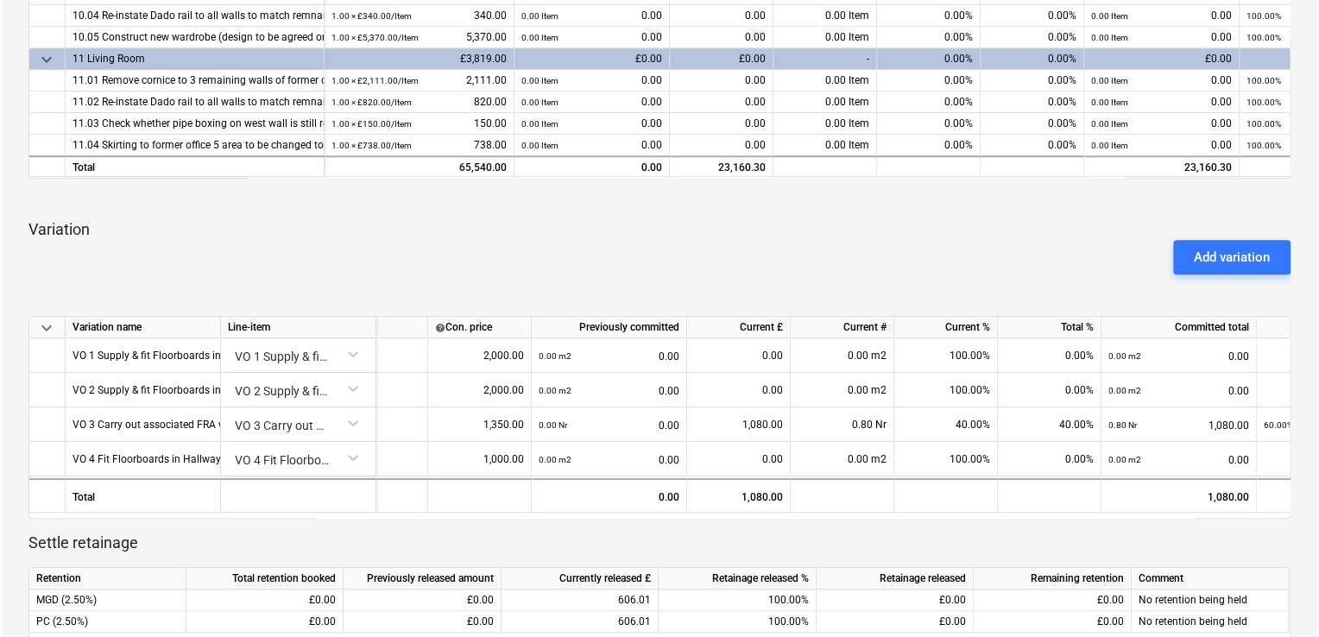
scroll to position [0, 314]
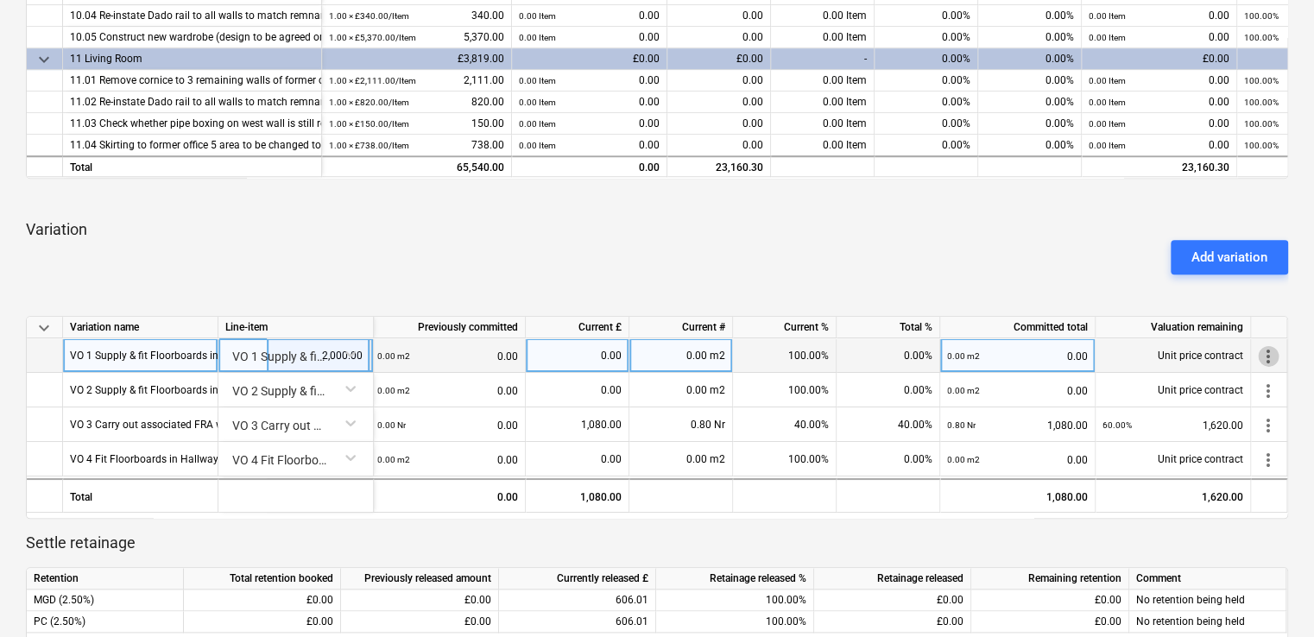
click at [1262, 355] on span "more_vert" at bounding box center [1268, 356] width 21 height 21
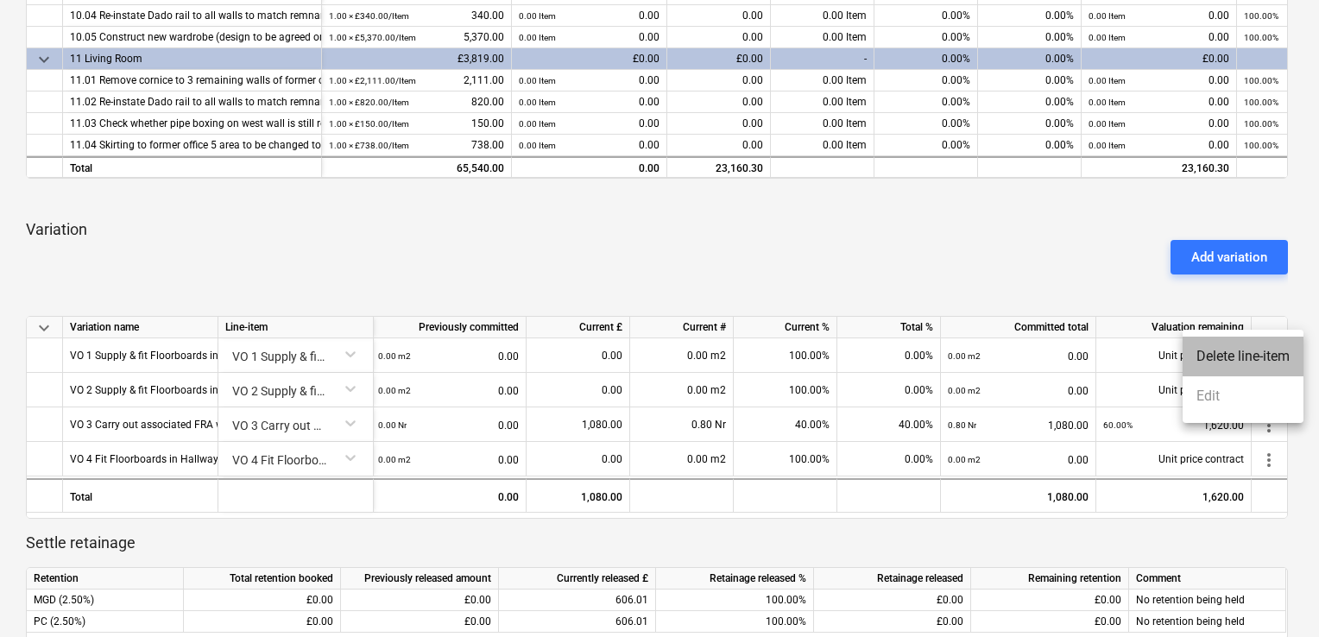
click at [1265, 343] on li "Delete line-item" at bounding box center [1243, 357] width 121 height 40
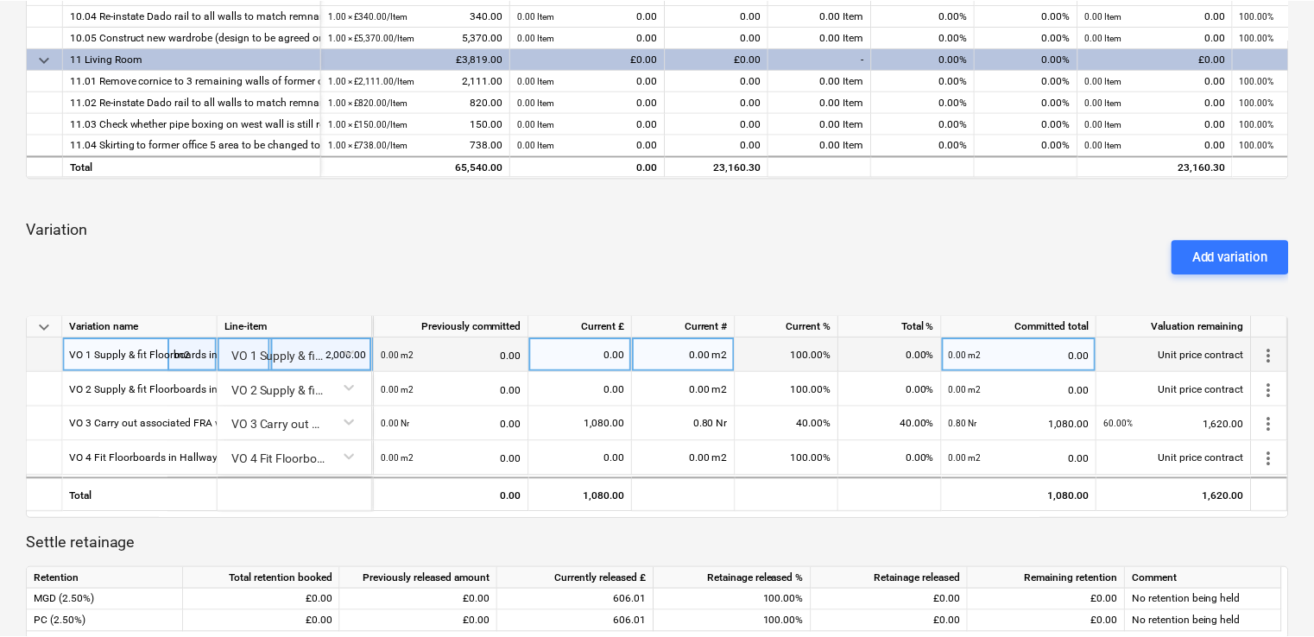
scroll to position [0, 308]
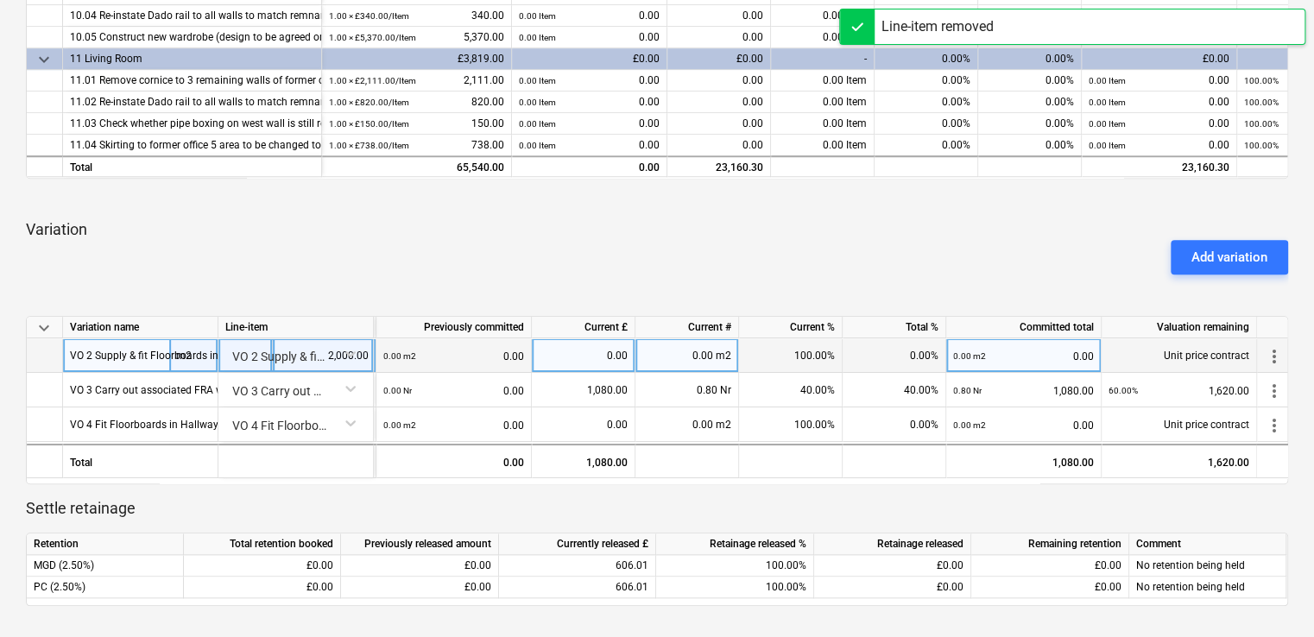
click at [1275, 358] on span "more_vert" at bounding box center [1274, 356] width 21 height 21
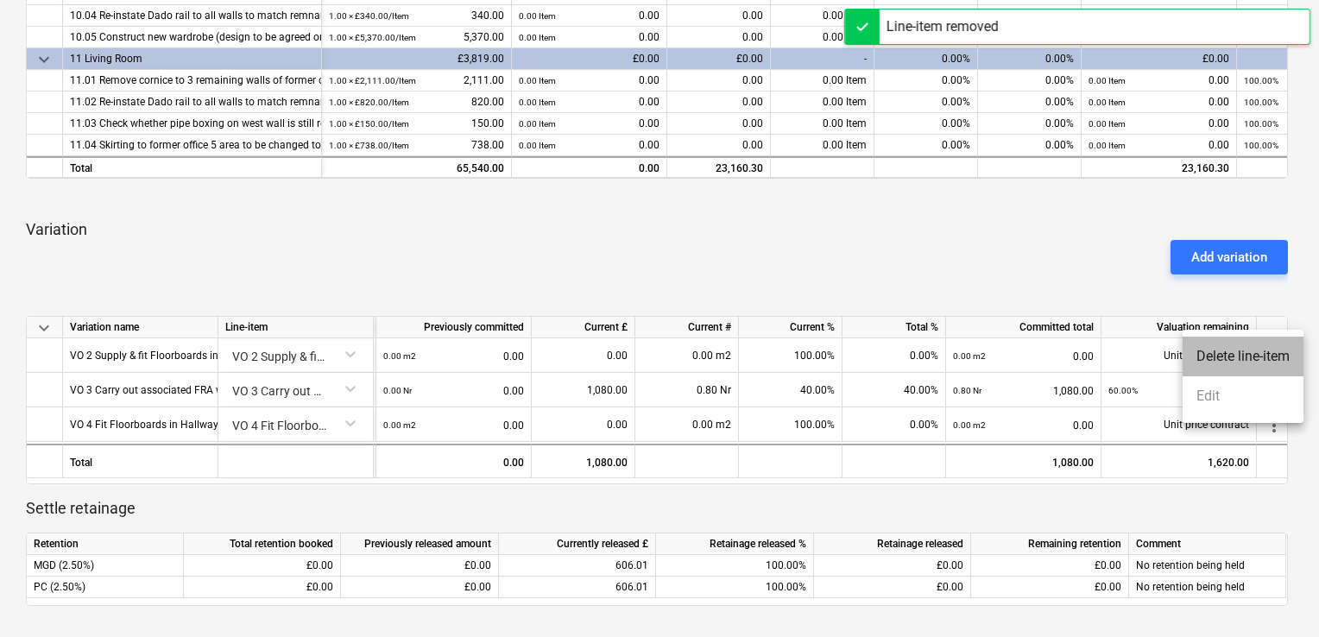
click at [1257, 361] on li "Delete line-item" at bounding box center [1243, 357] width 121 height 40
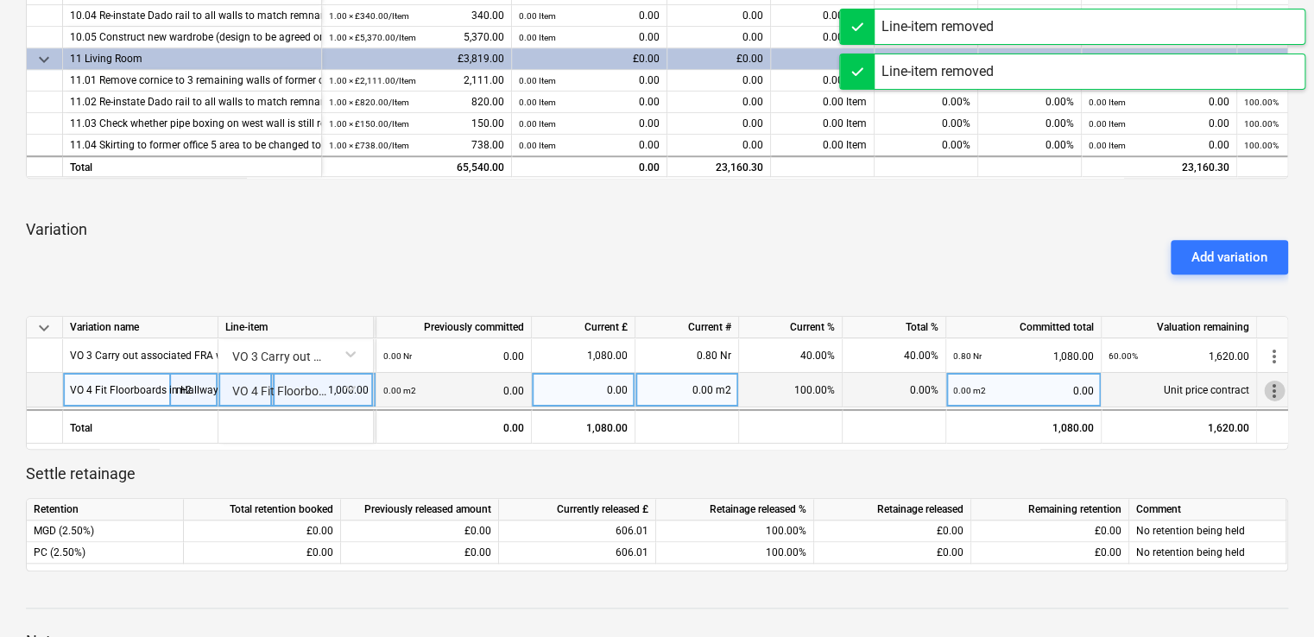
click at [1272, 393] on span "more_vert" at bounding box center [1274, 391] width 21 height 21
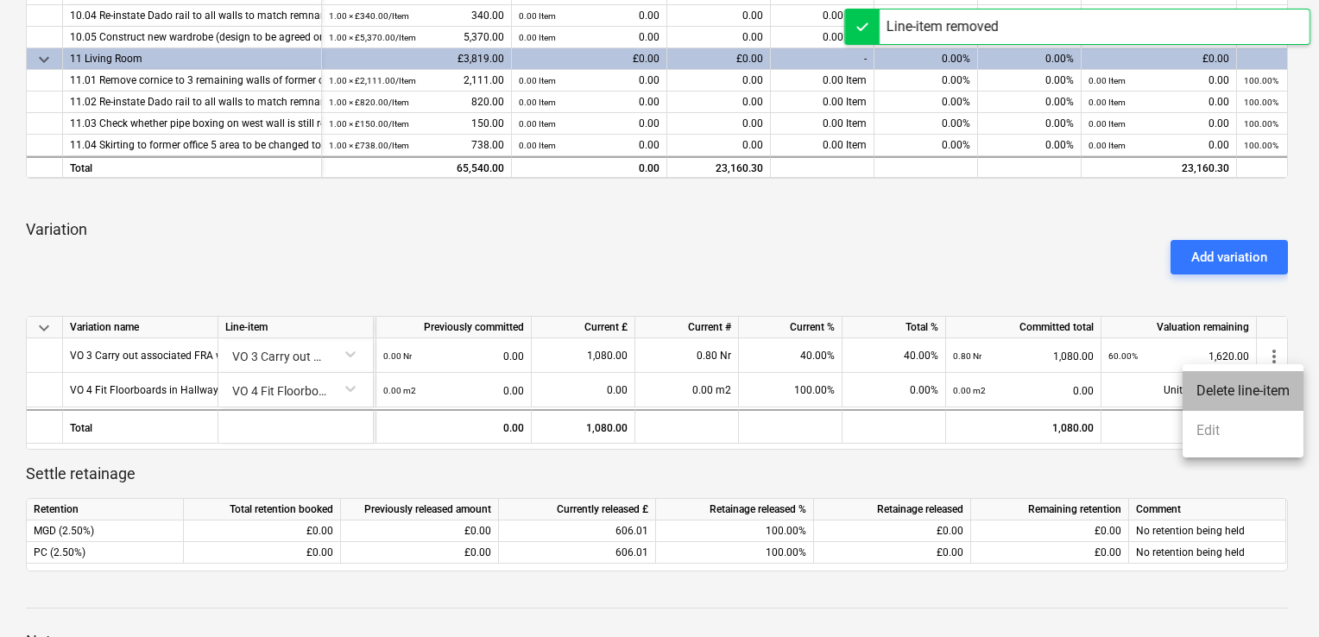
click at [1236, 397] on li "Delete line-item" at bounding box center [1243, 391] width 121 height 40
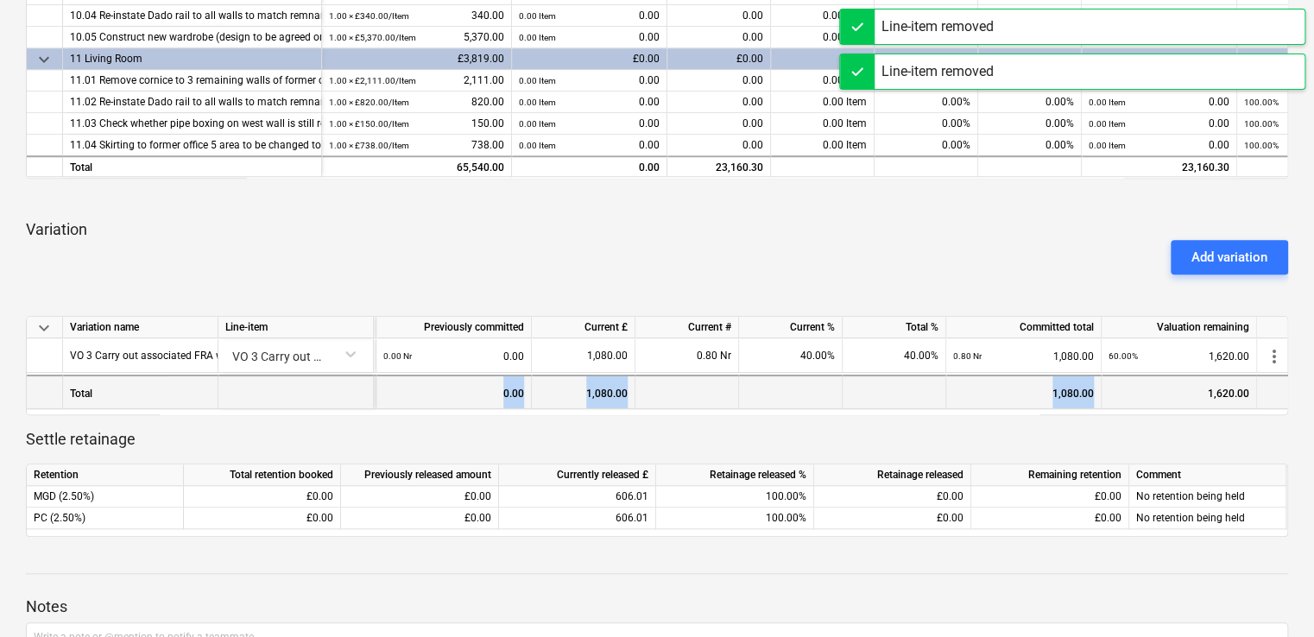
drag, startPoint x: 1126, startPoint y: 408, endPoint x: 501, endPoint y: 402, distance: 625.2
click at [0, 0] on div "Total 0.00 1,080.00 1,080.00 1,620.00" at bounding box center [0, 0] width 0 height 0
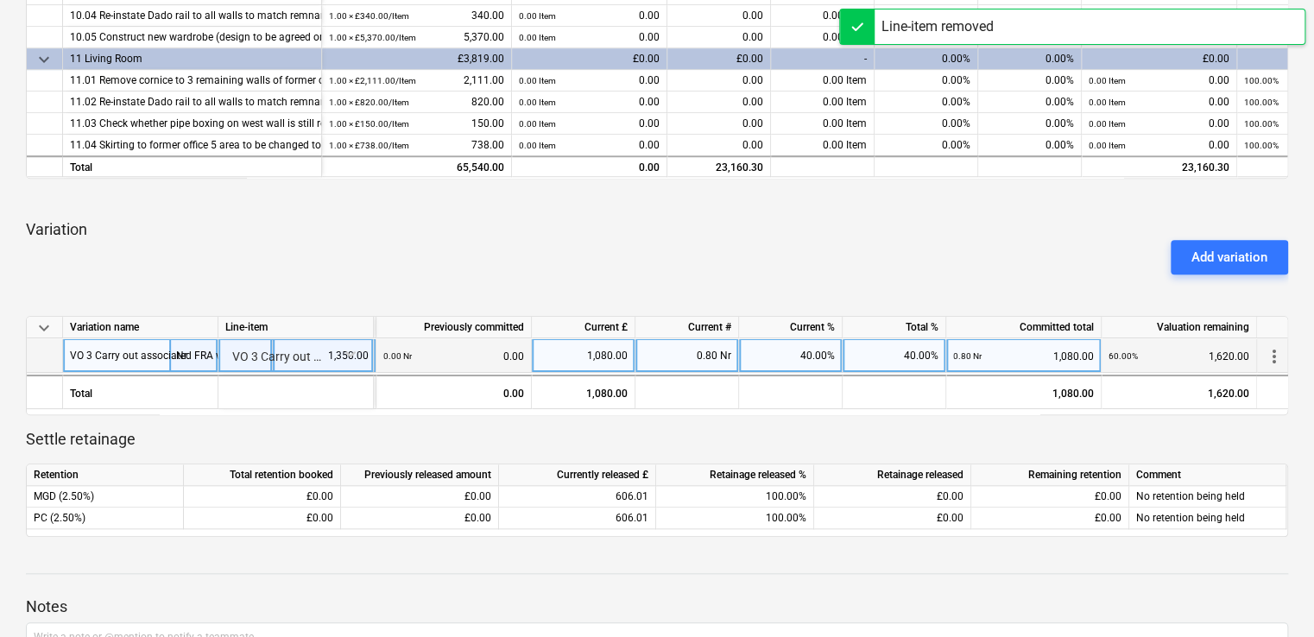
click at [128, 354] on div "VO 3 Carry out associated FRA works to provide suitable structure for new fire …" at bounding box center [480, 355] width 821 height 34
click at [113, 358] on input "VO 3 Carry out associated FRA works to provide suitable structure for new fire …" at bounding box center [140, 355] width 155 height 34
click at [179, 354] on input "VO 3 Carry out associated FRA works to provide suitable structure for new fire …" at bounding box center [140, 355] width 155 height 34
click at [269, 357] on div "VO 3 Carry out associated FRA works to provide suitable structure for new fire …" at bounding box center [295, 353] width 141 height 30
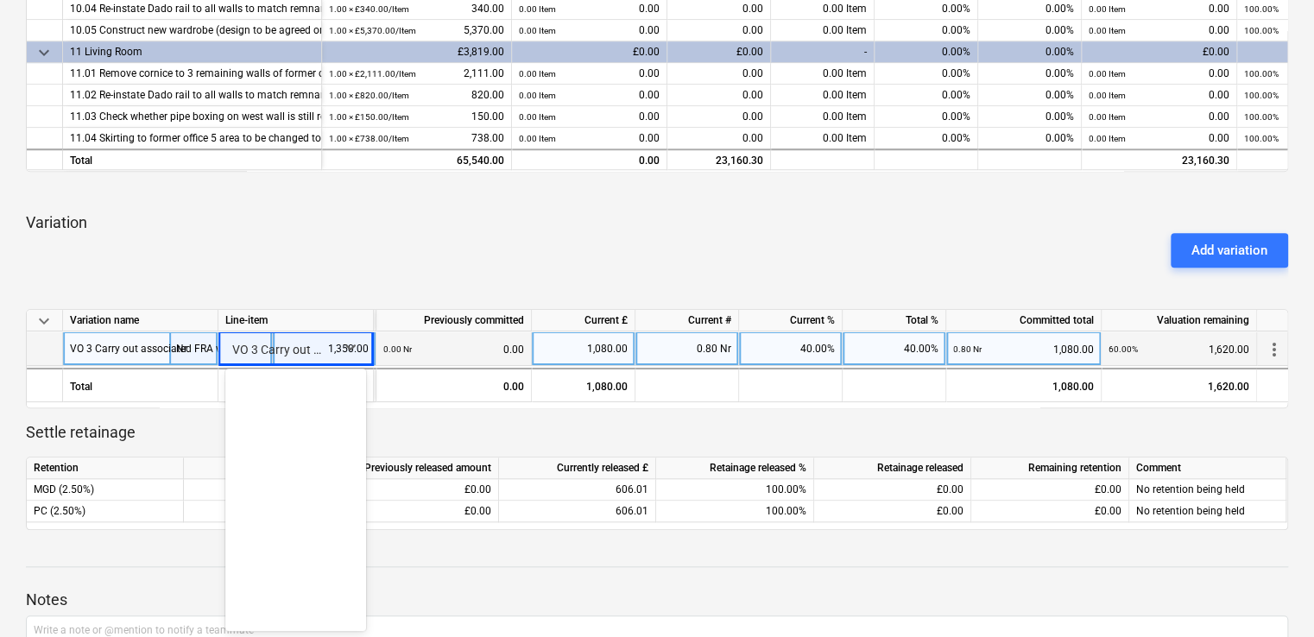
scroll to position [2219, 0]
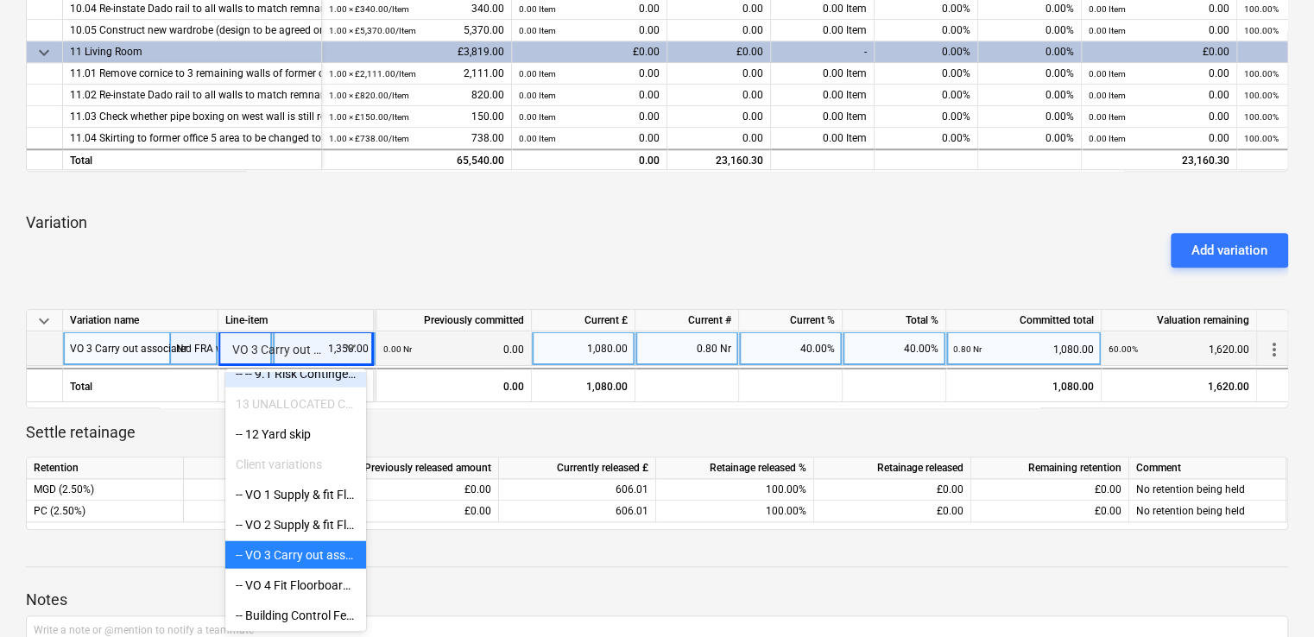
click at [319, 310] on div "Line-item" at bounding box center [295, 321] width 155 height 22
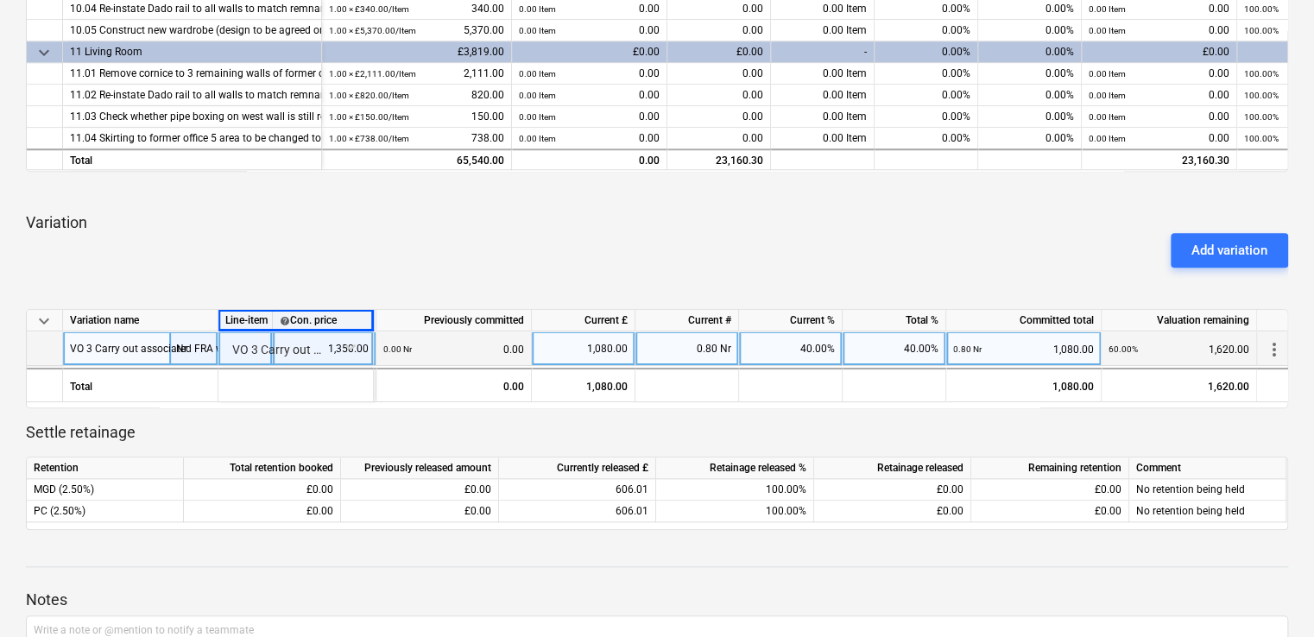
click at [340, 256] on div "Add variation" at bounding box center [657, 250] width 1276 height 48
click at [603, 251] on div "Add variation" at bounding box center [657, 250] width 1276 height 48
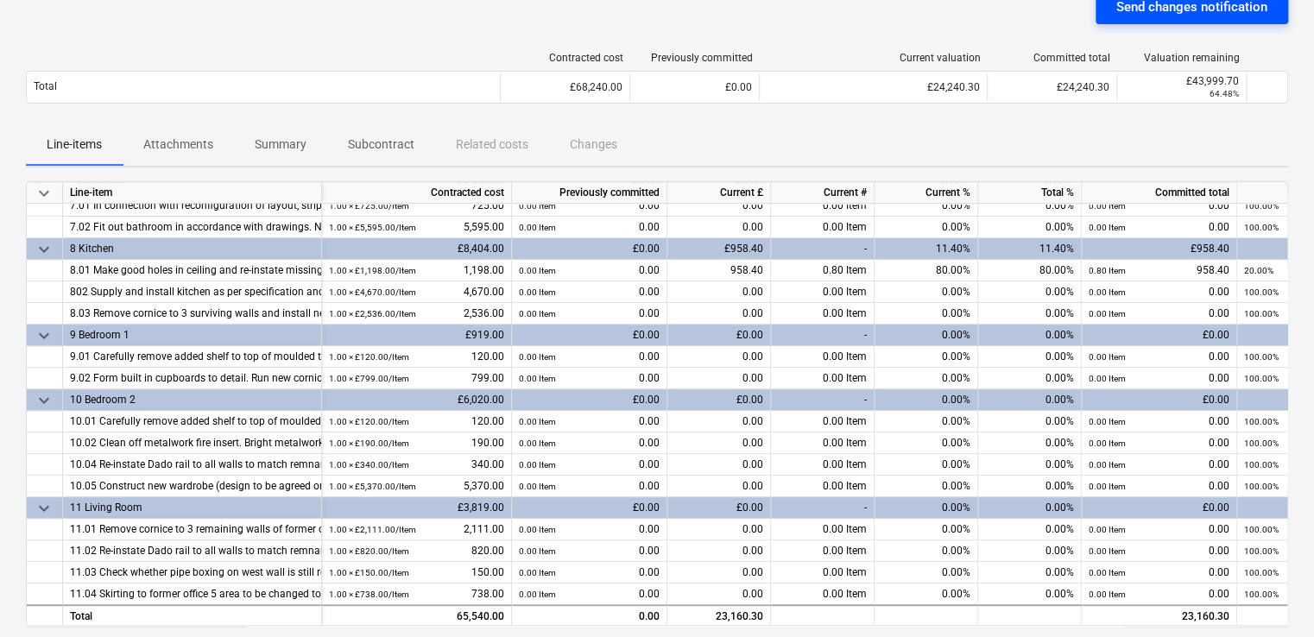
scroll to position [187, 0]
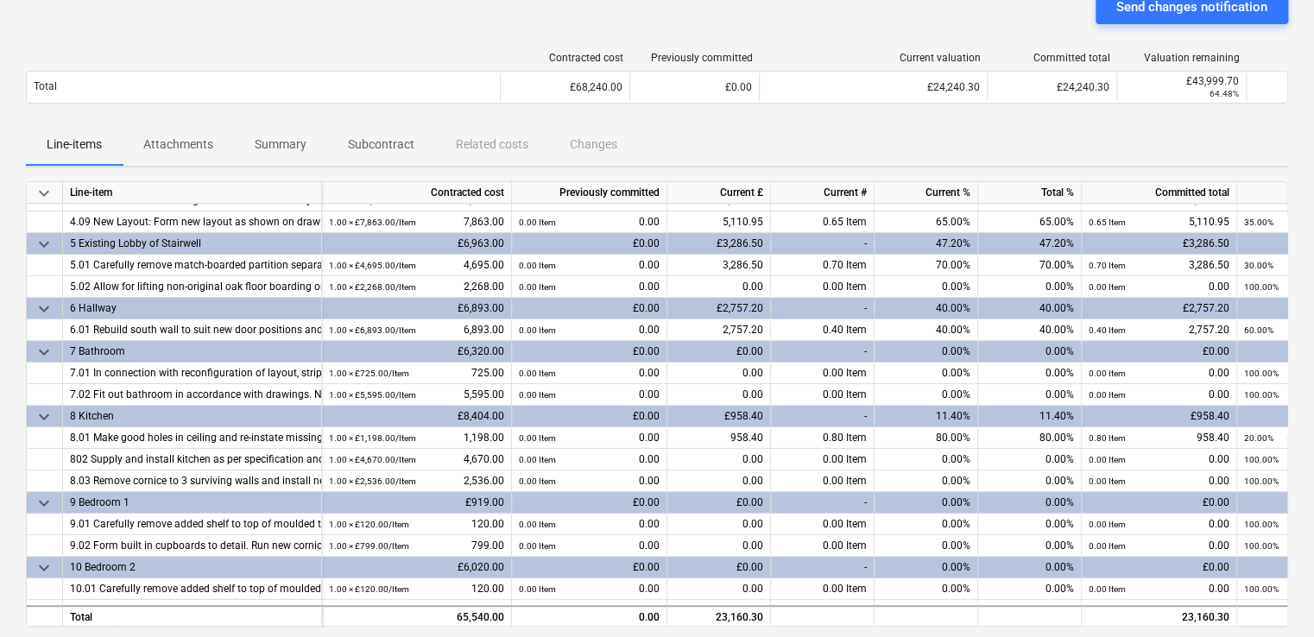
click at [1002, 129] on div "Line-items Attachments Summary Subcontract Related costs Changes" at bounding box center [657, 144] width 1262 height 41
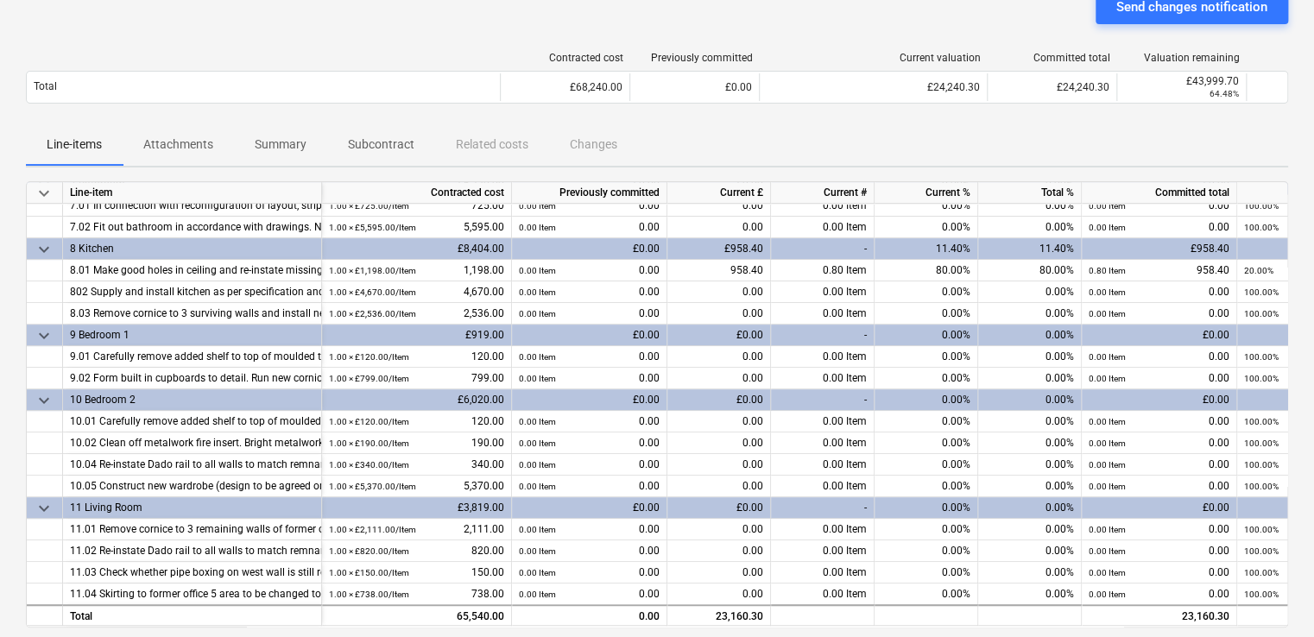
scroll to position [763, 0]
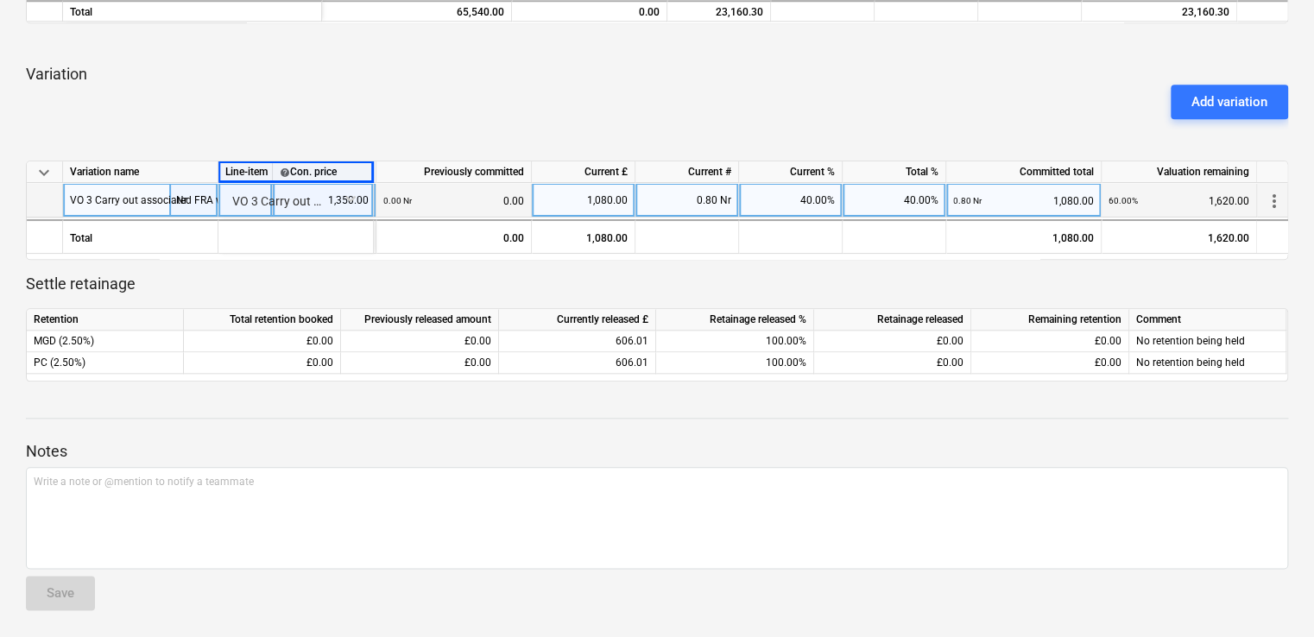
click at [862, 447] on p "Notes" at bounding box center [657, 451] width 1262 height 21
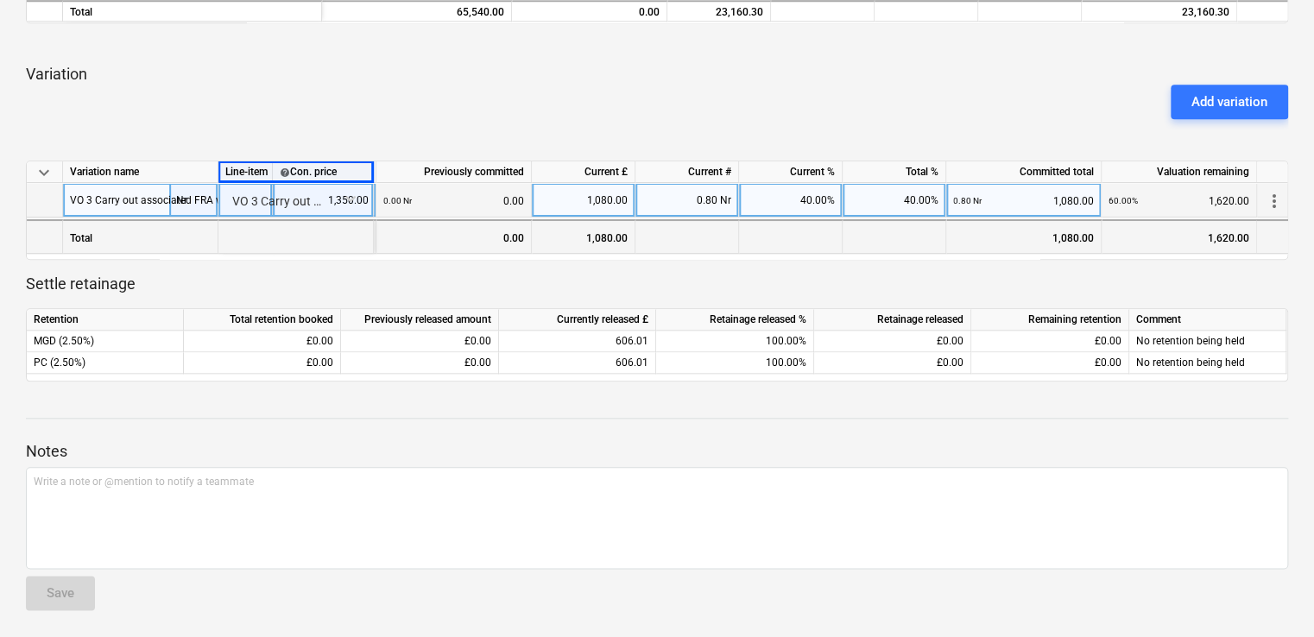
scroll to position [504, 0]
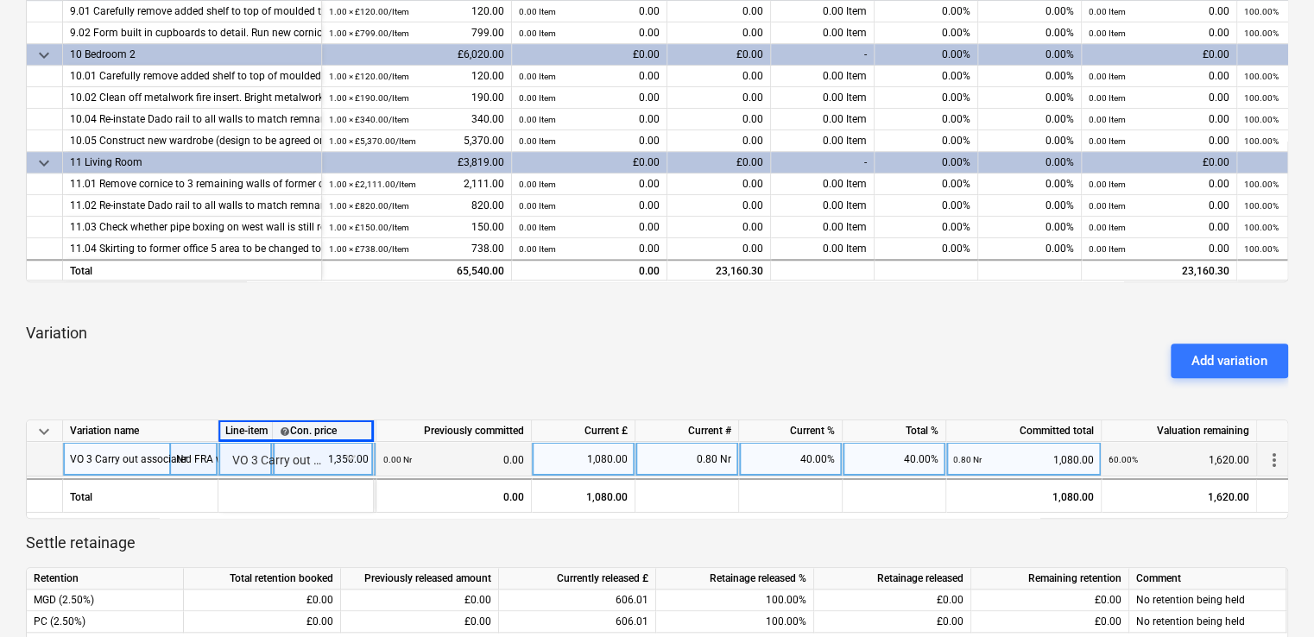
click at [363, 360] on div "Add variation" at bounding box center [657, 361] width 1276 height 48
click at [166, 448] on div "VO 3 Carry out associated FRA works to provide suitable structure for new fire …" at bounding box center [480, 459] width 821 height 34
click at [600, 350] on div "Add variation" at bounding box center [657, 361] width 1276 height 48
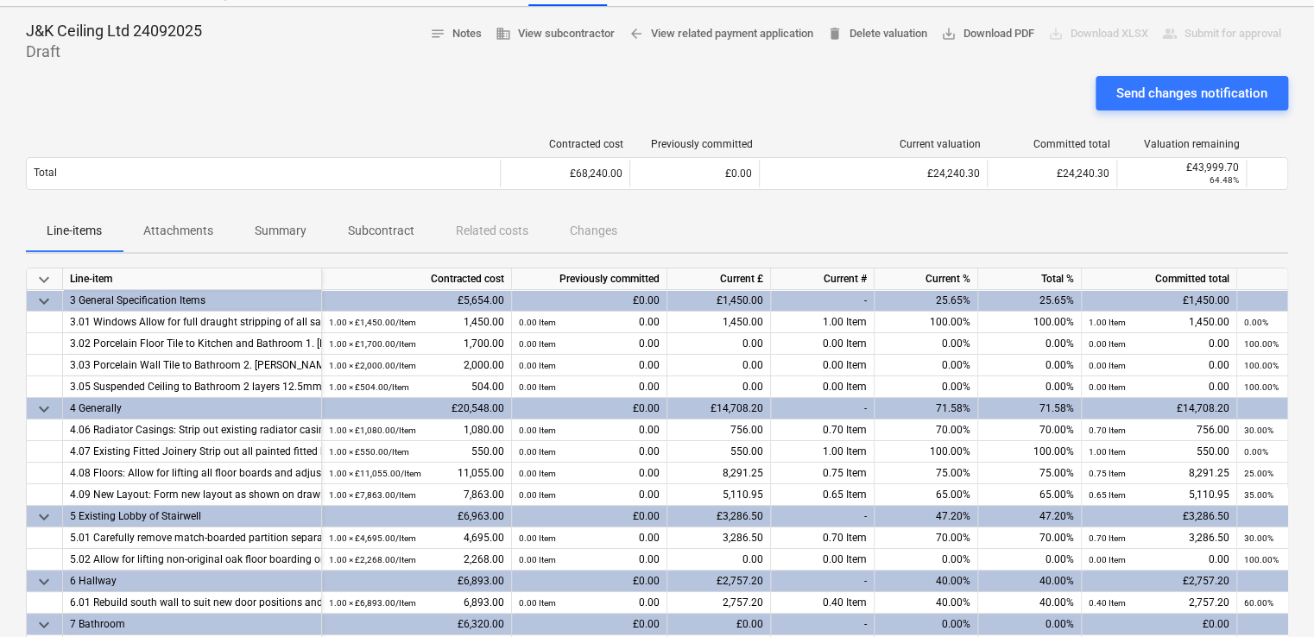
scroll to position [0, 0]
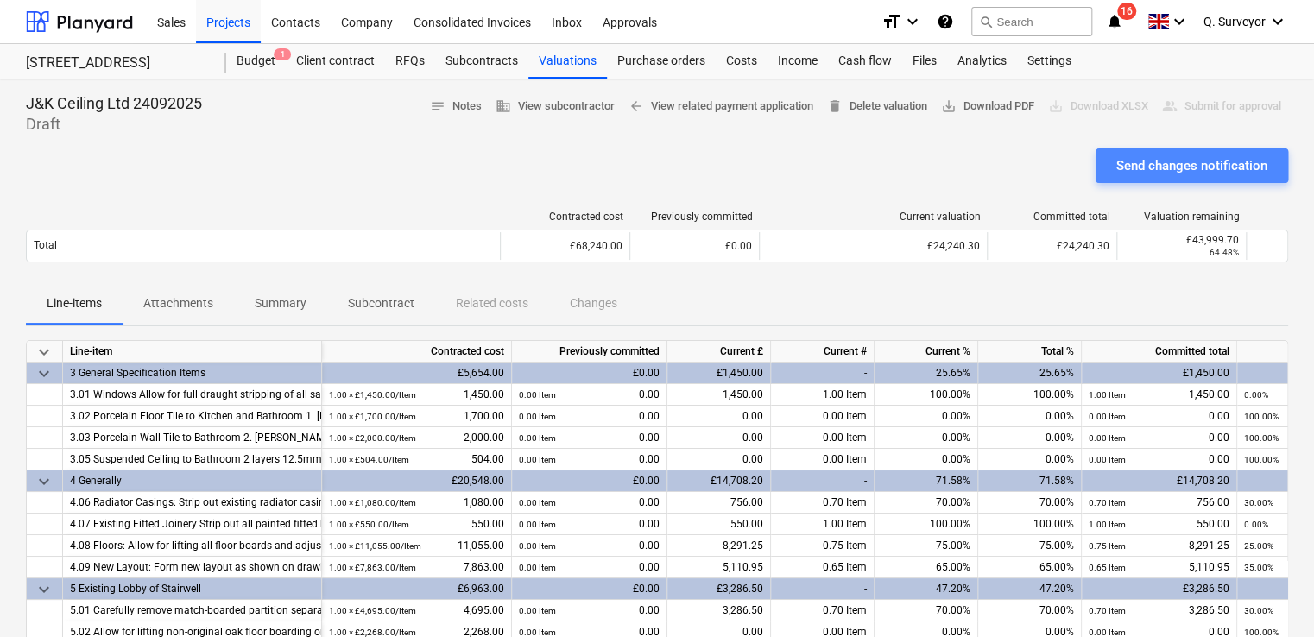
click at [1187, 162] on div "Send changes notification" at bounding box center [1192, 166] width 151 height 22
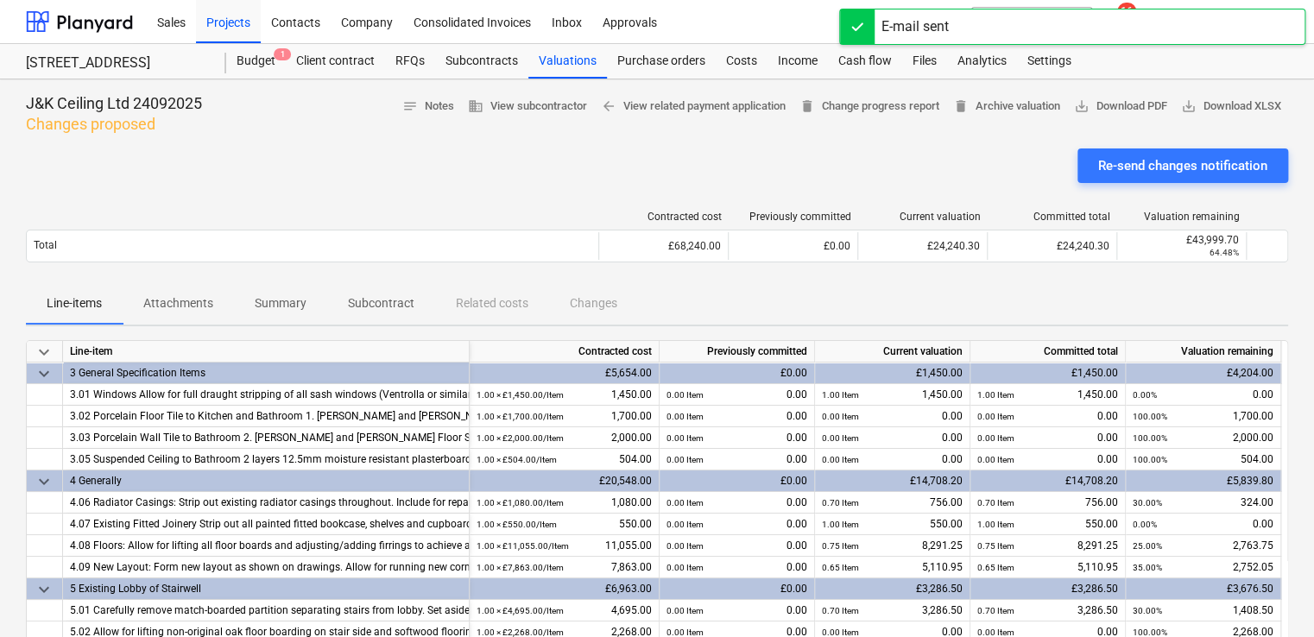
click at [297, 161] on div "Re-send changes notification" at bounding box center [657, 173] width 1262 height 48
click at [556, 69] on div "Valuations" at bounding box center [567, 61] width 79 height 35
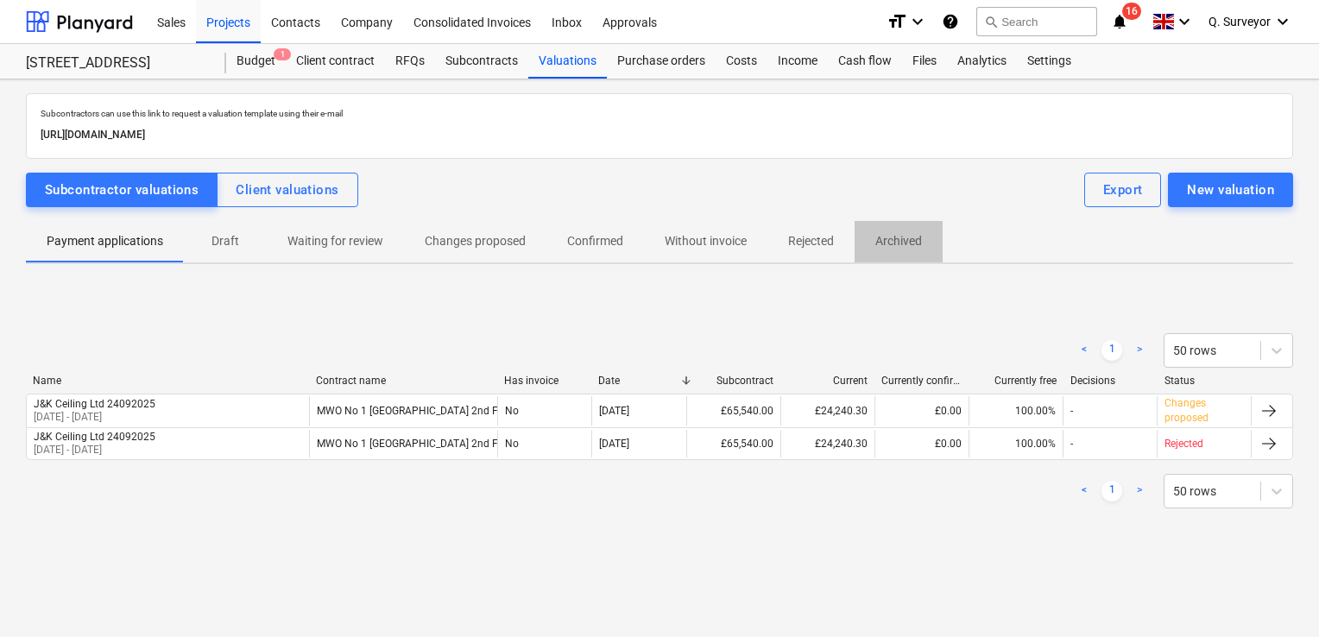
click at [920, 247] on p "Archived" at bounding box center [899, 241] width 47 height 18
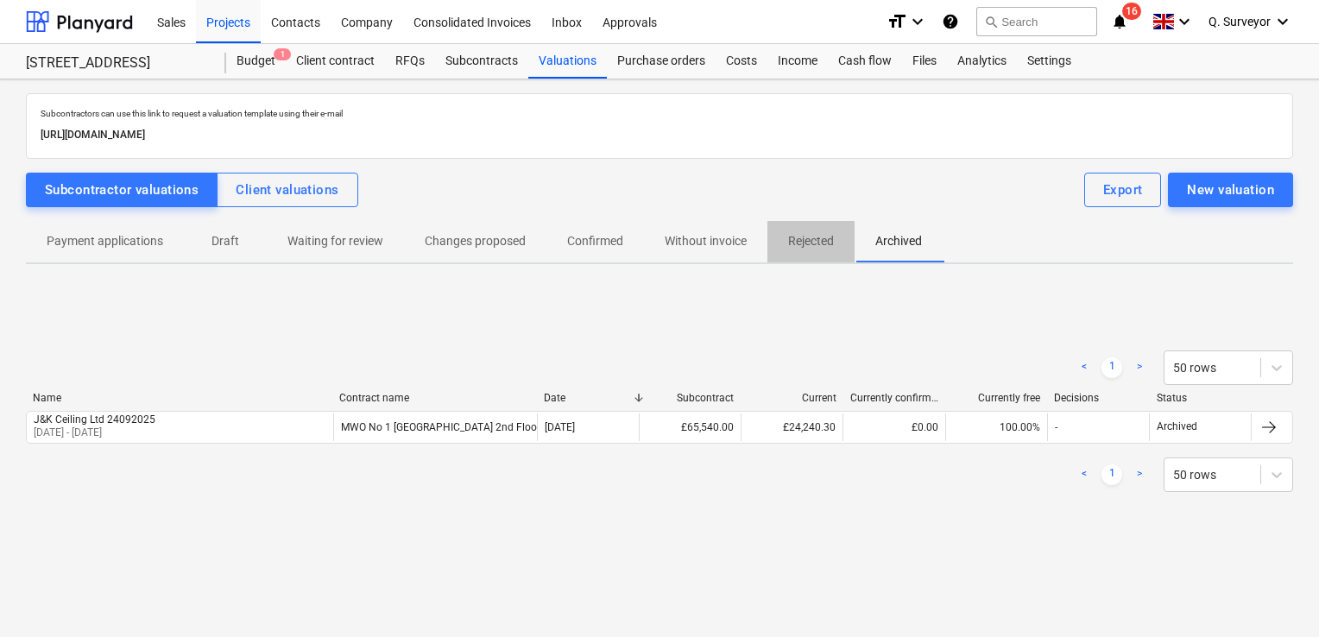
click at [818, 244] on p "Rejected" at bounding box center [811, 241] width 46 height 18
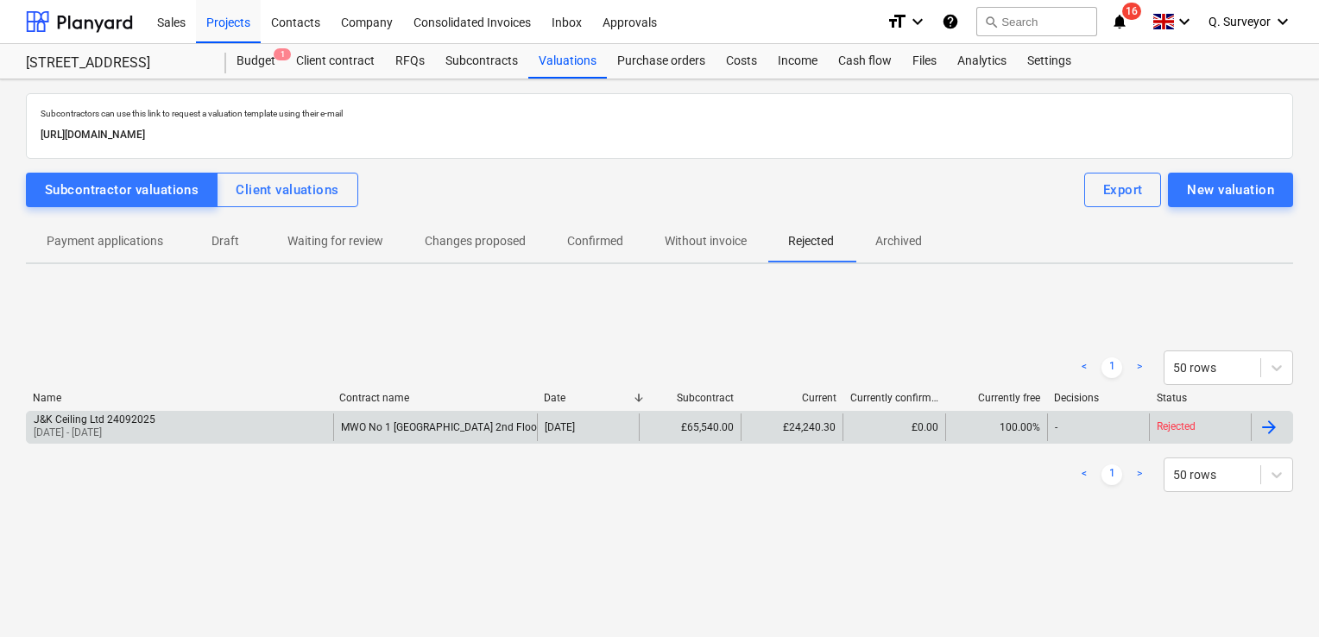
click at [1276, 430] on div at bounding box center [1269, 427] width 21 height 21
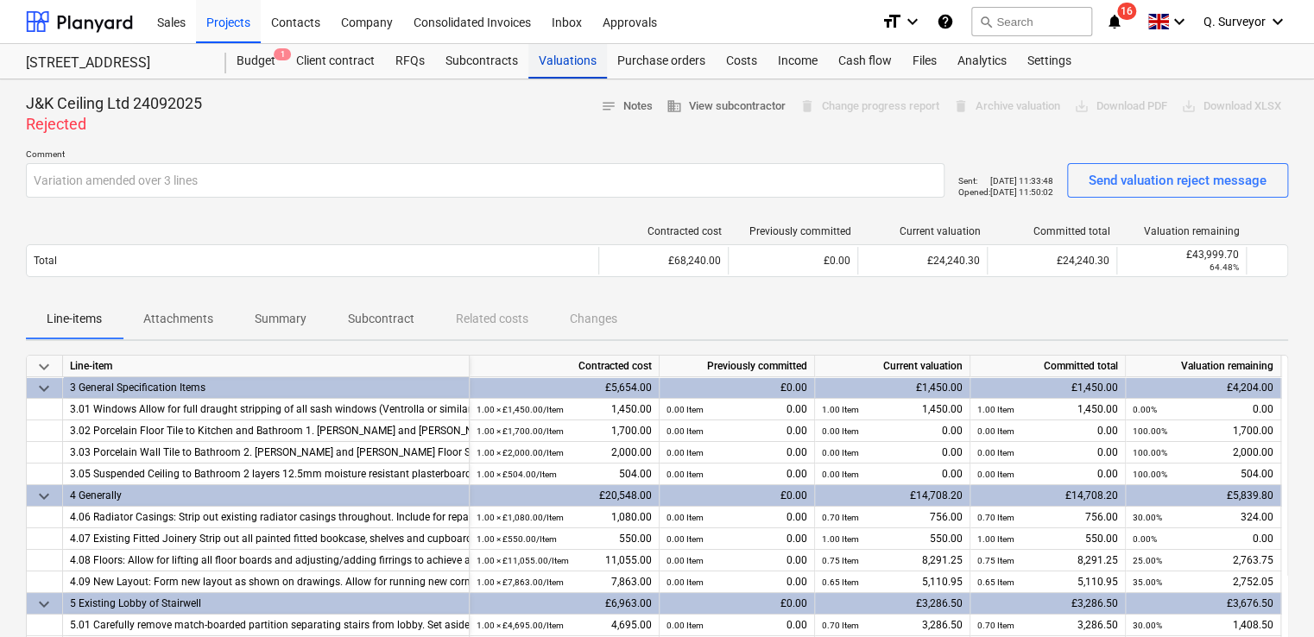
click at [563, 59] on div "Valuations" at bounding box center [567, 61] width 79 height 35
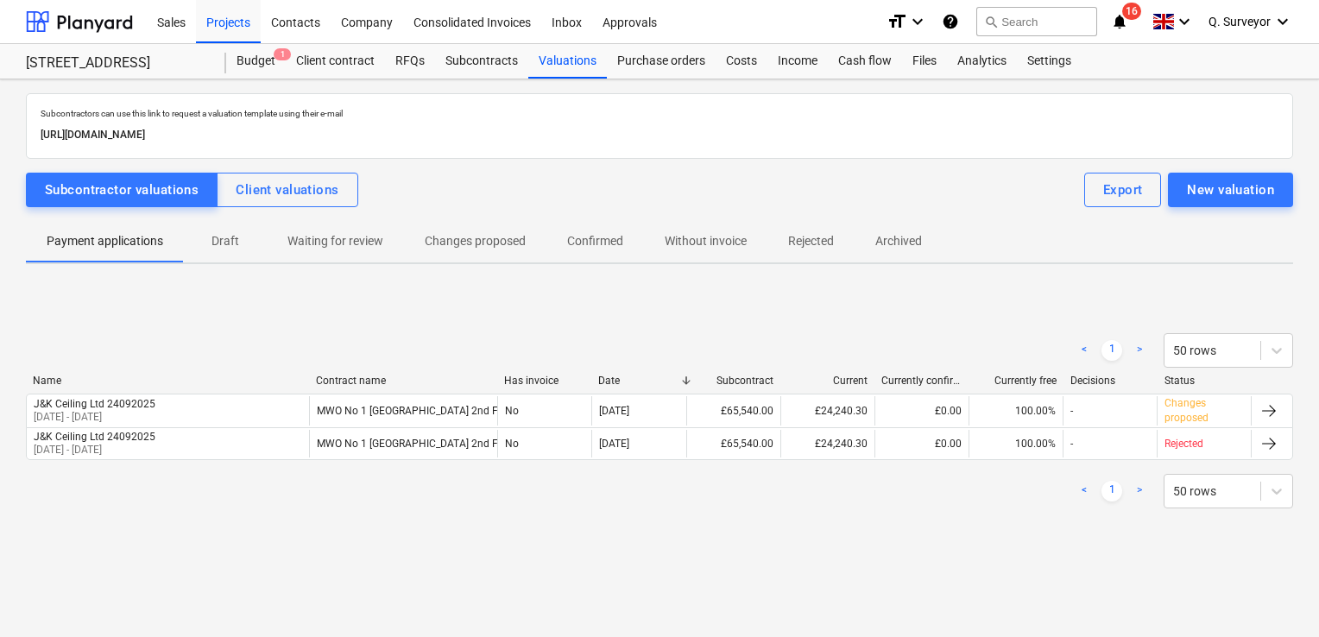
click at [791, 338] on div "< 1 > 50 rows" at bounding box center [660, 350] width 1268 height 35
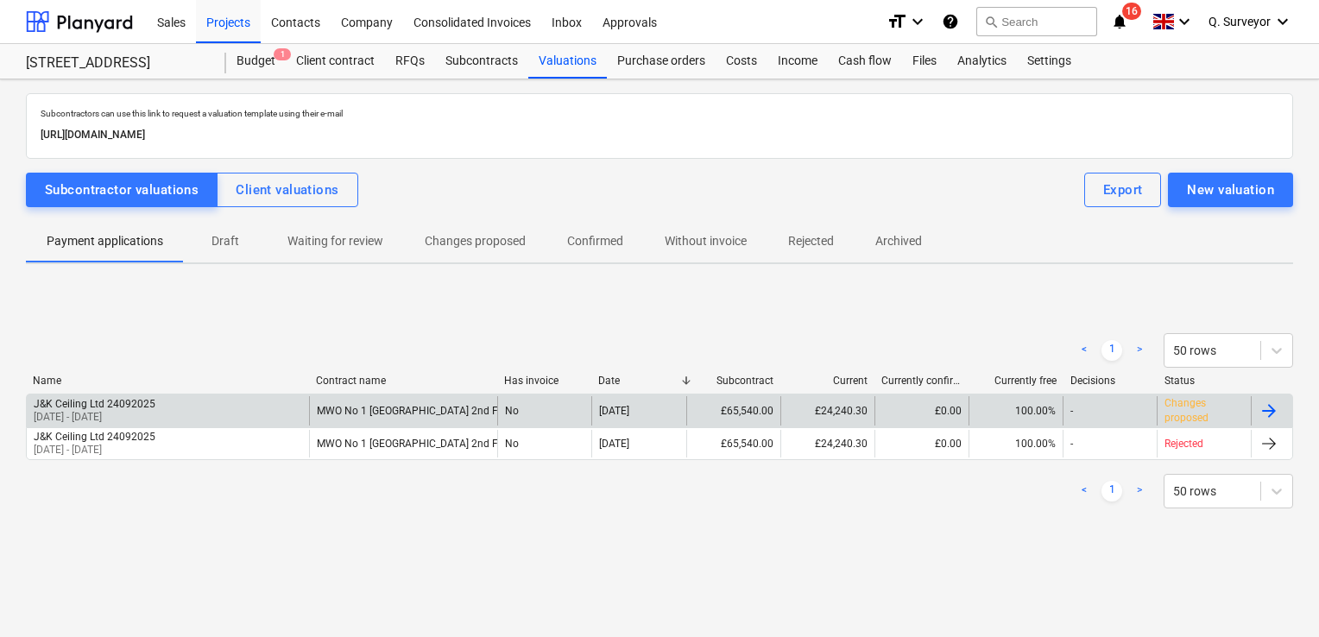
click at [160, 421] on div "J&K Ceiling Ltd 24092025 [DATE] - [DATE]" at bounding box center [168, 410] width 282 height 29
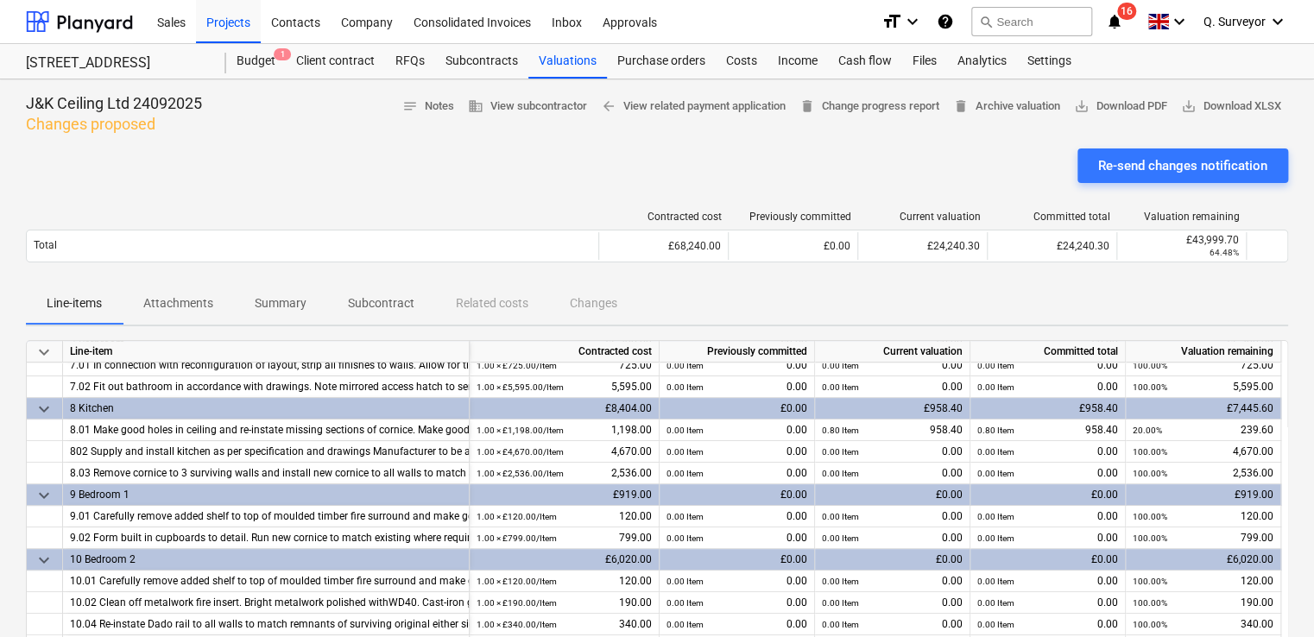
click at [904, 154] on div "Re-send changes notification" at bounding box center [657, 173] width 1262 height 48
click at [471, 174] on div "Re-send changes notification" at bounding box center [657, 173] width 1262 height 48
click at [334, 168] on div "Re-send changes notification" at bounding box center [657, 173] width 1262 height 48
click at [668, 71] on div "Purchase orders" at bounding box center [661, 61] width 109 height 35
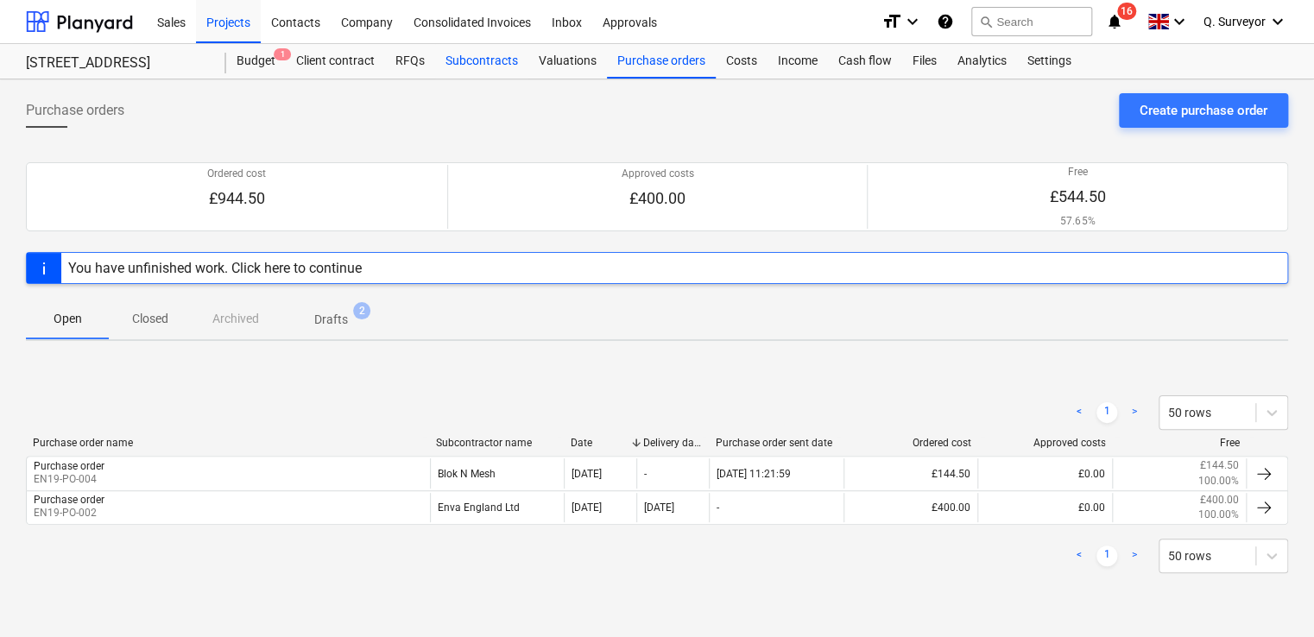
click at [472, 63] on div "Subcontracts" at bounding box center [481, 61] width 93 height 35
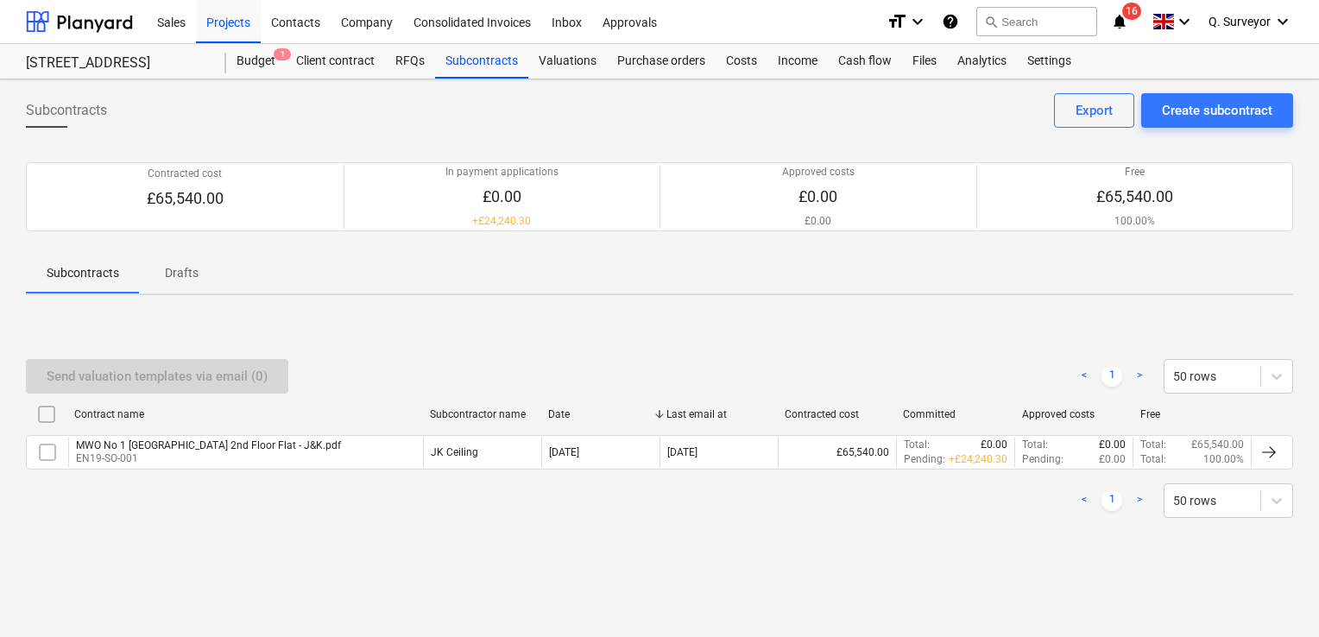
click at [585, 119] on div "Subcontracts Create subcontract Export" at bounding box center [660, 117] width 1268 height 48
click at [570, 78] on div "Valuations" at bounding box center [567, 61] width 79 height 35
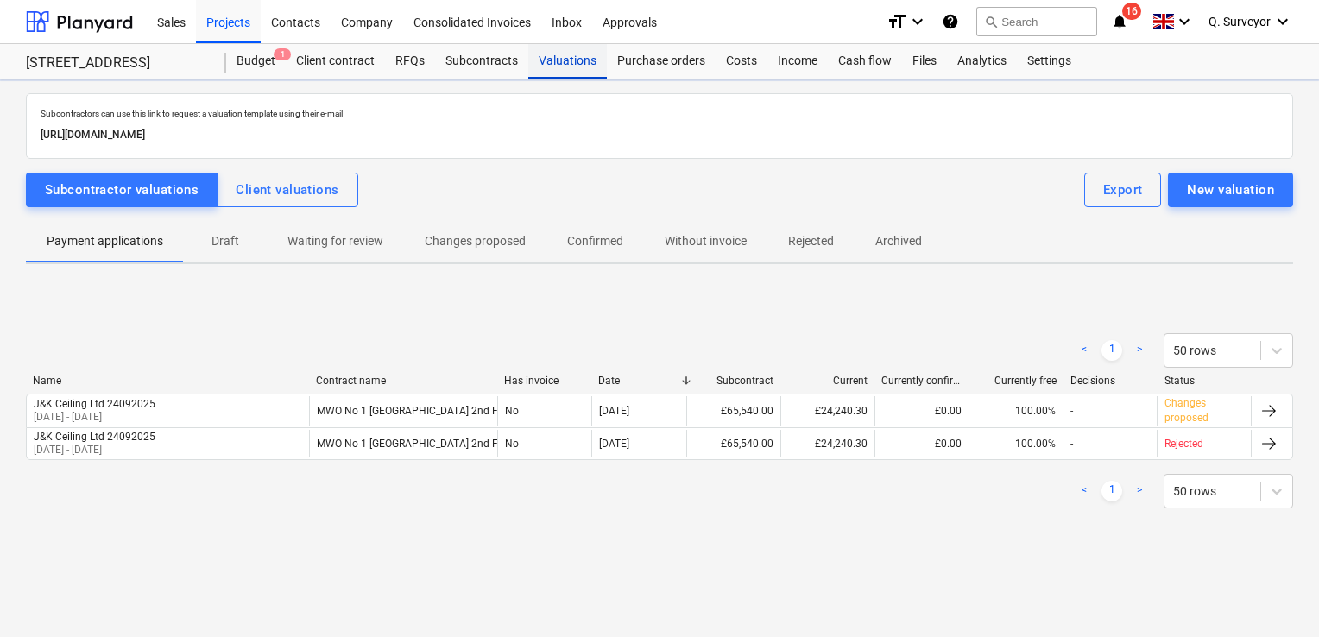
click at [570, 69] on div "Valuations" at bounding box center [567, 61] width 79 height 35
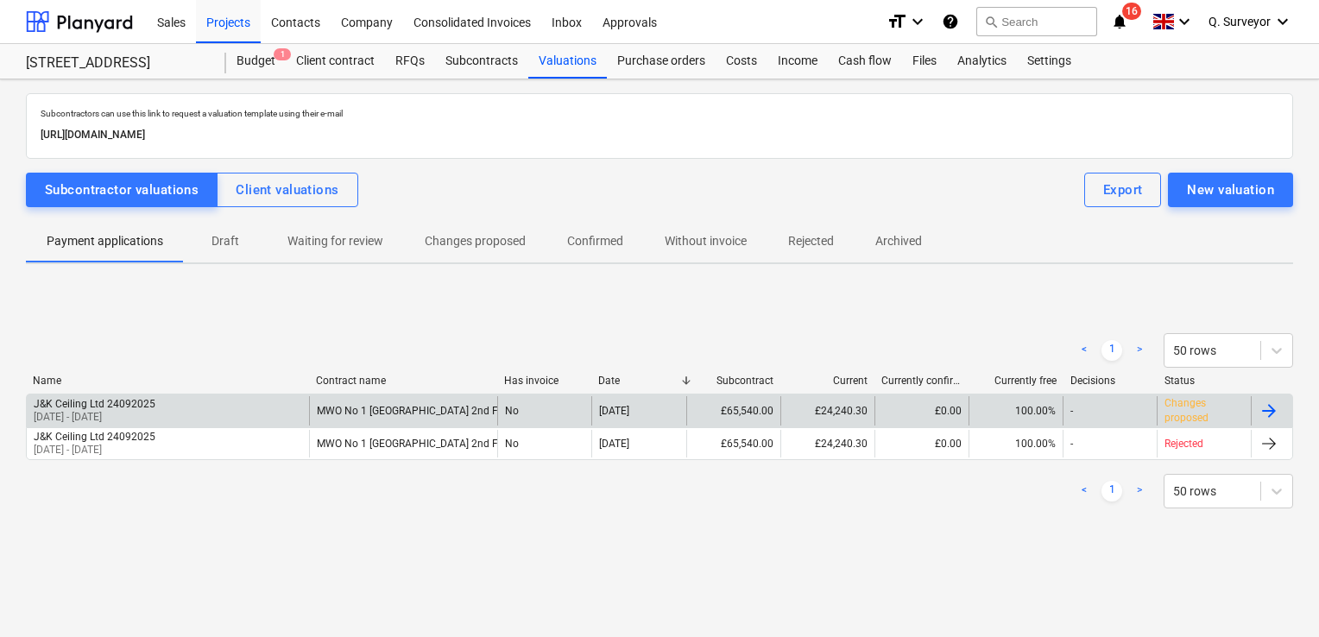
click at [117, 413] on p "[DATE] - [DATE]" at bounding box center [95, 417] width 122 height 15
